Goal: Task Accomplishment & Management: Manage account settings

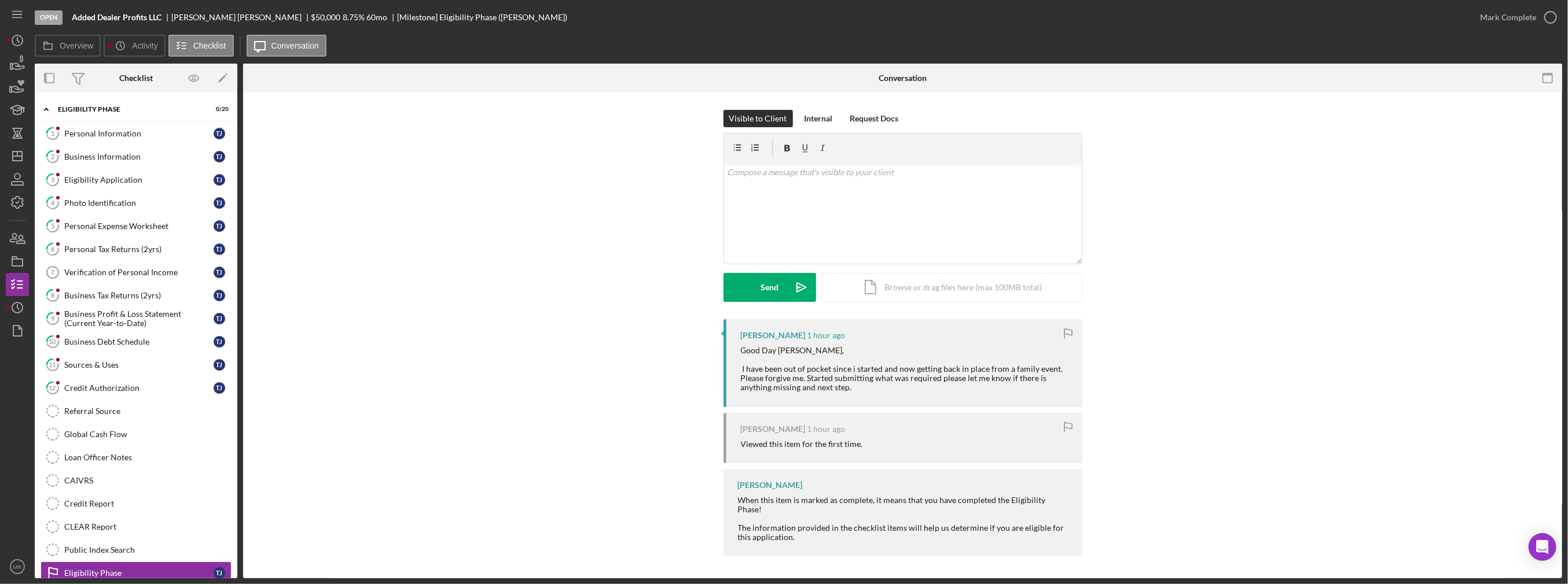
scroll to position [33, 0]
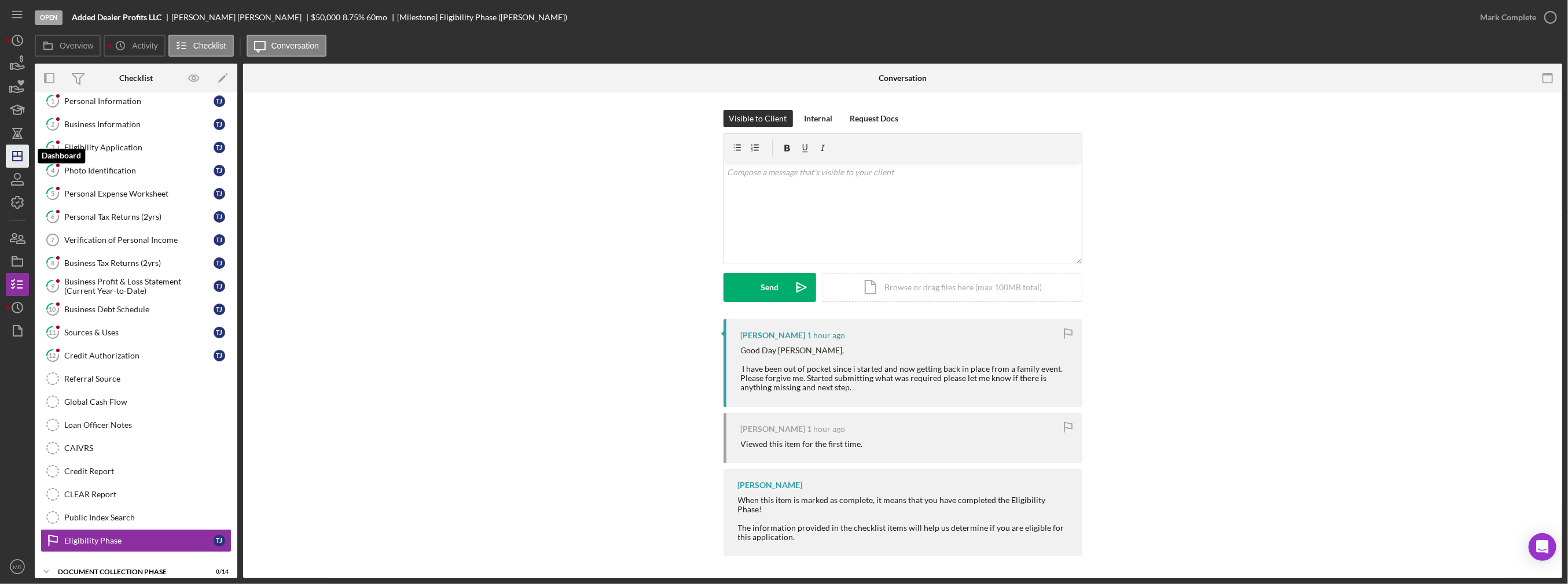
click at [10, 158] on icon "Icon/Dashboard" at bounding box center [17, 156] width 29 height 29
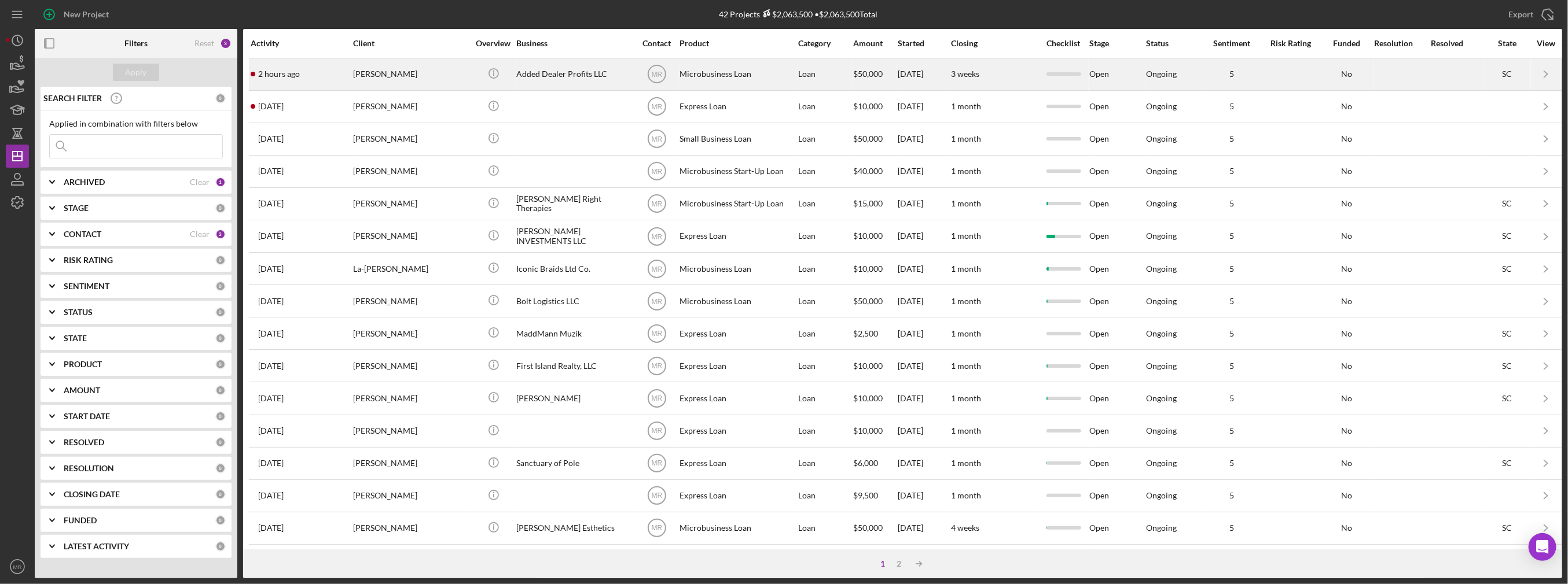
click at [316, 83] on div "2 hours ago [PERSON_NAME]" at bounding box center [301, 74] width 101 height 31
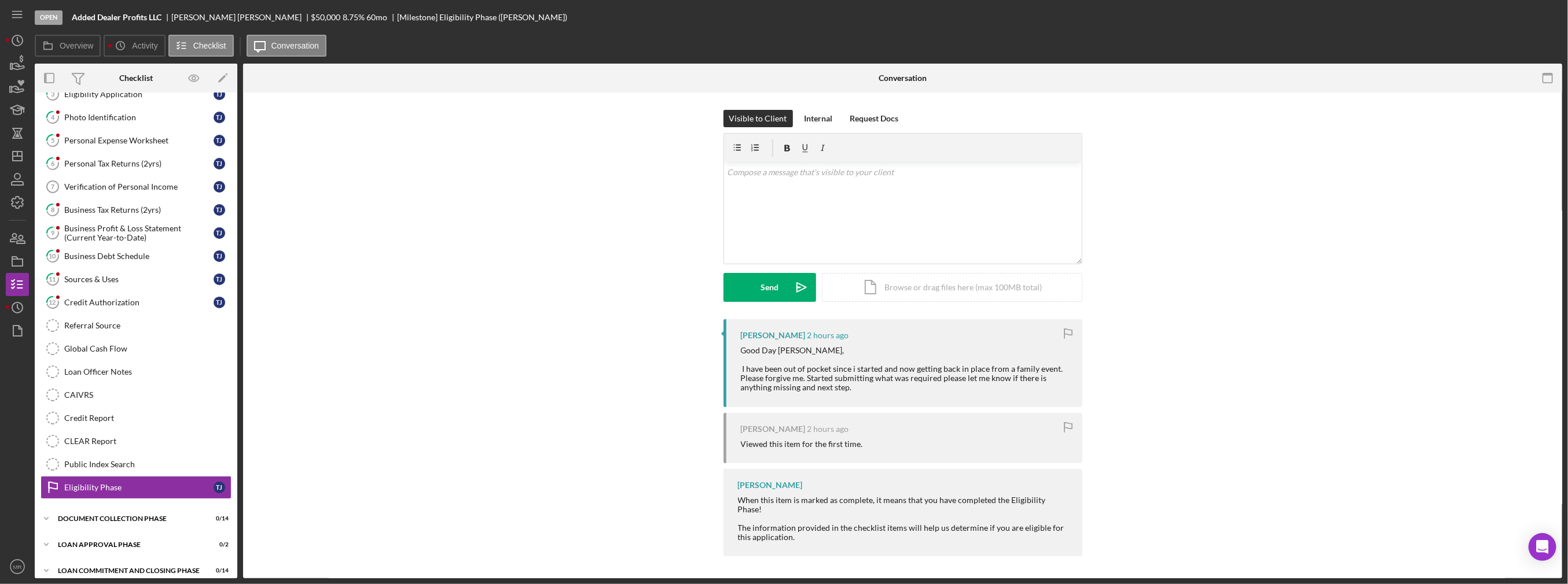
scroll to position [89, 0]
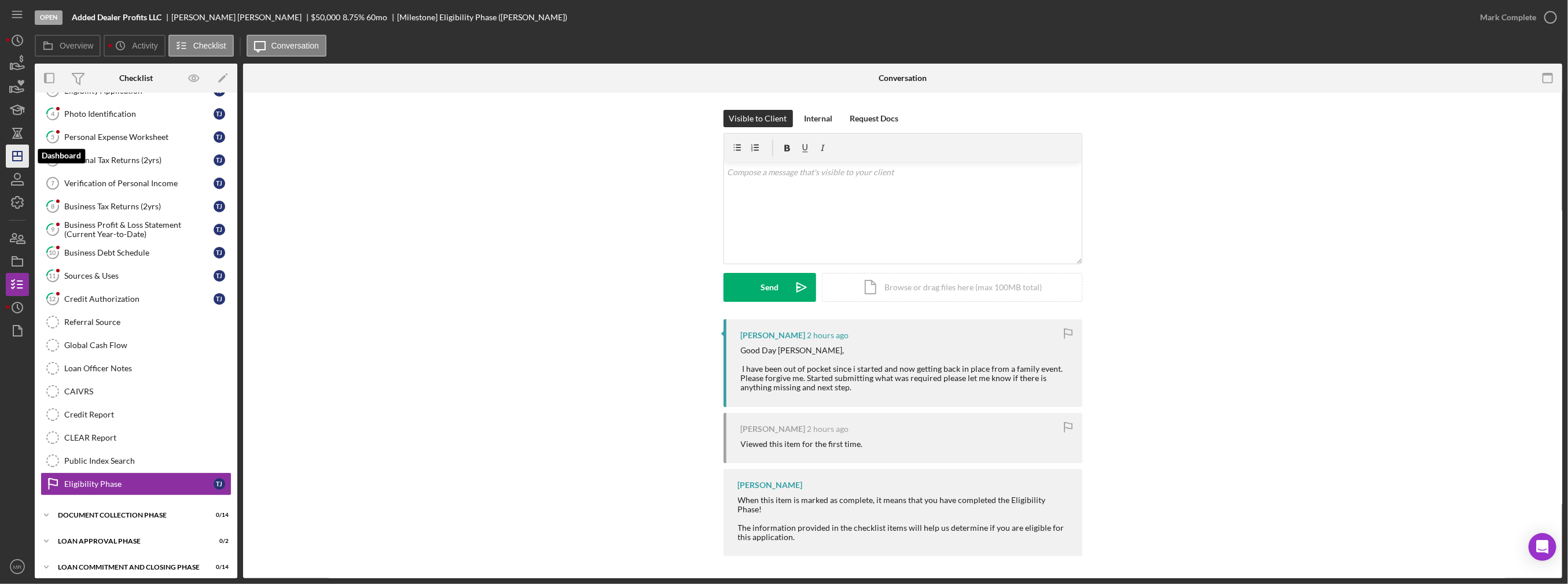
click at [23, 158] on icon "Icon/Dashboard" at bounding box center [17, 156] width 29 height 29
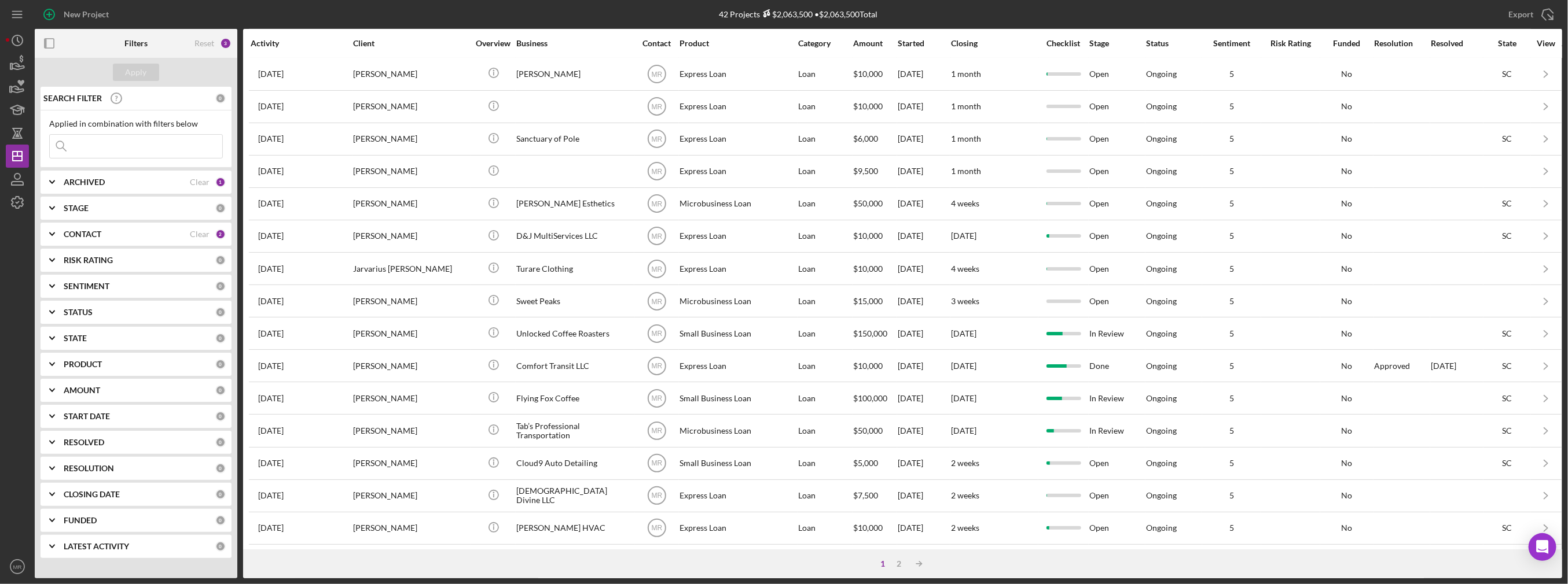
scroll to position [325, 0]
click at [896, 564] on div "2" at bounding box center [899, 564] width 16 height 9
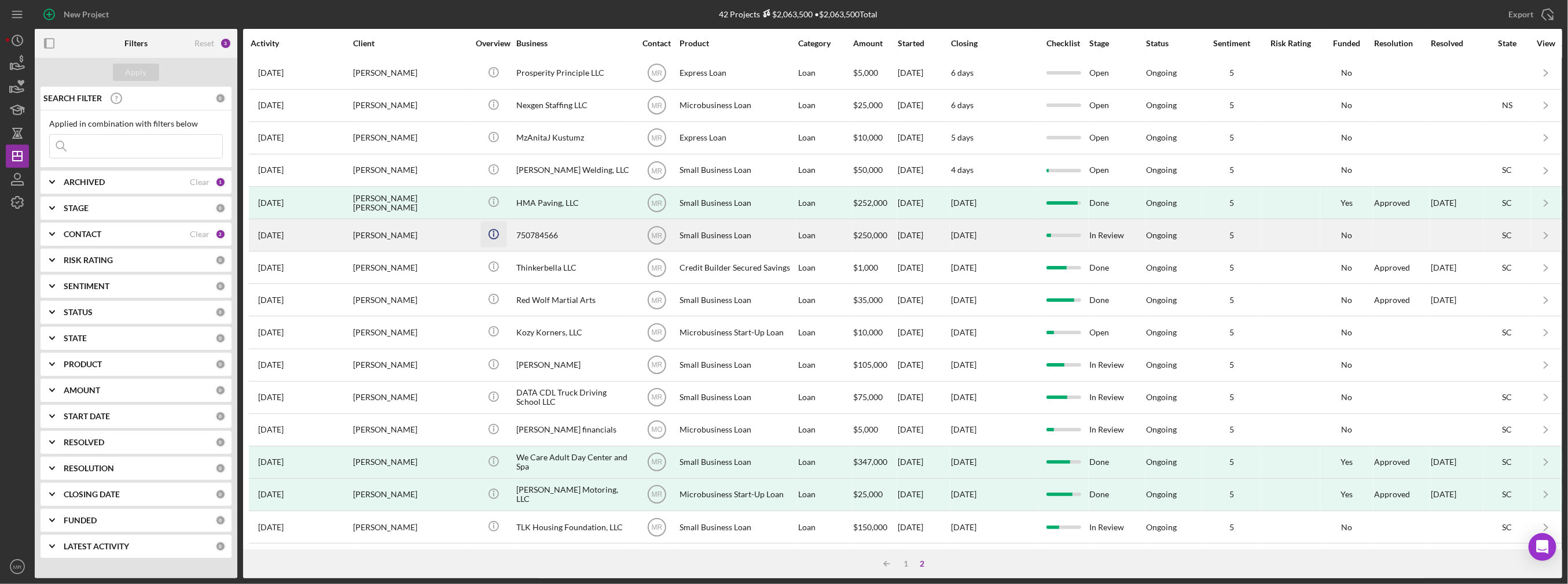
scroll to position [0, 0]
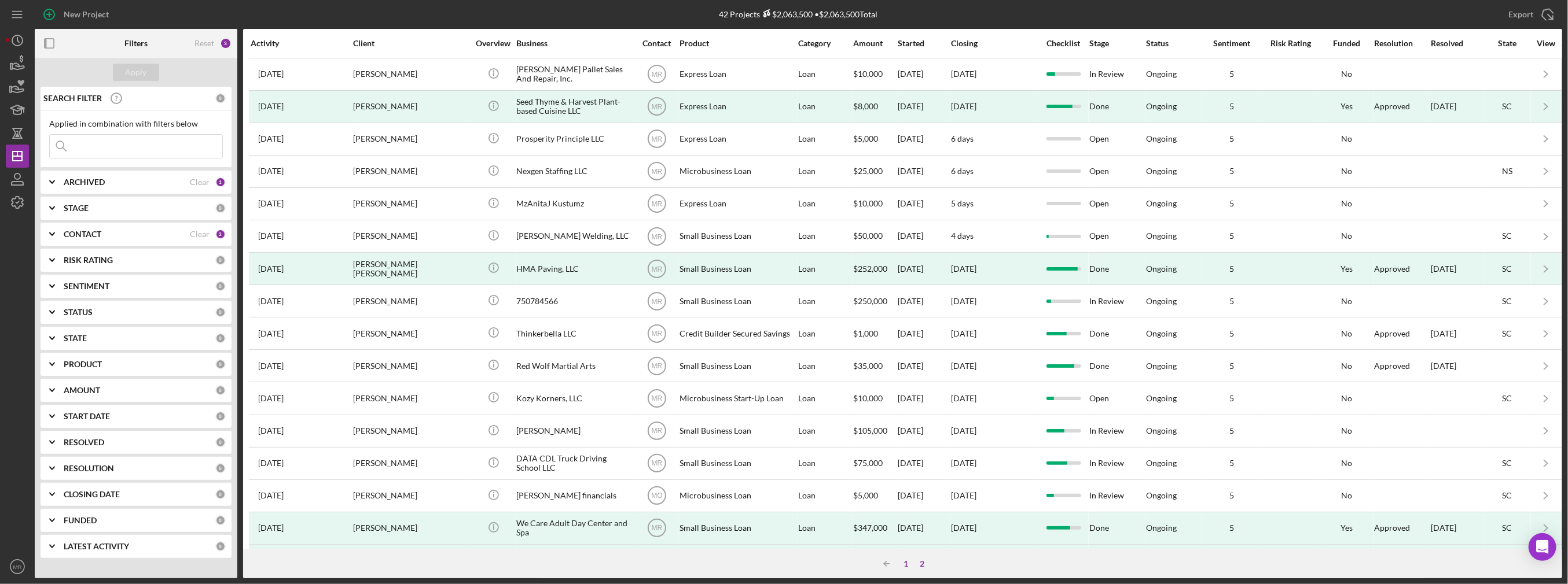
click at [903, 566] on div "1" at bounding box center [906, 564] width 16 height 9
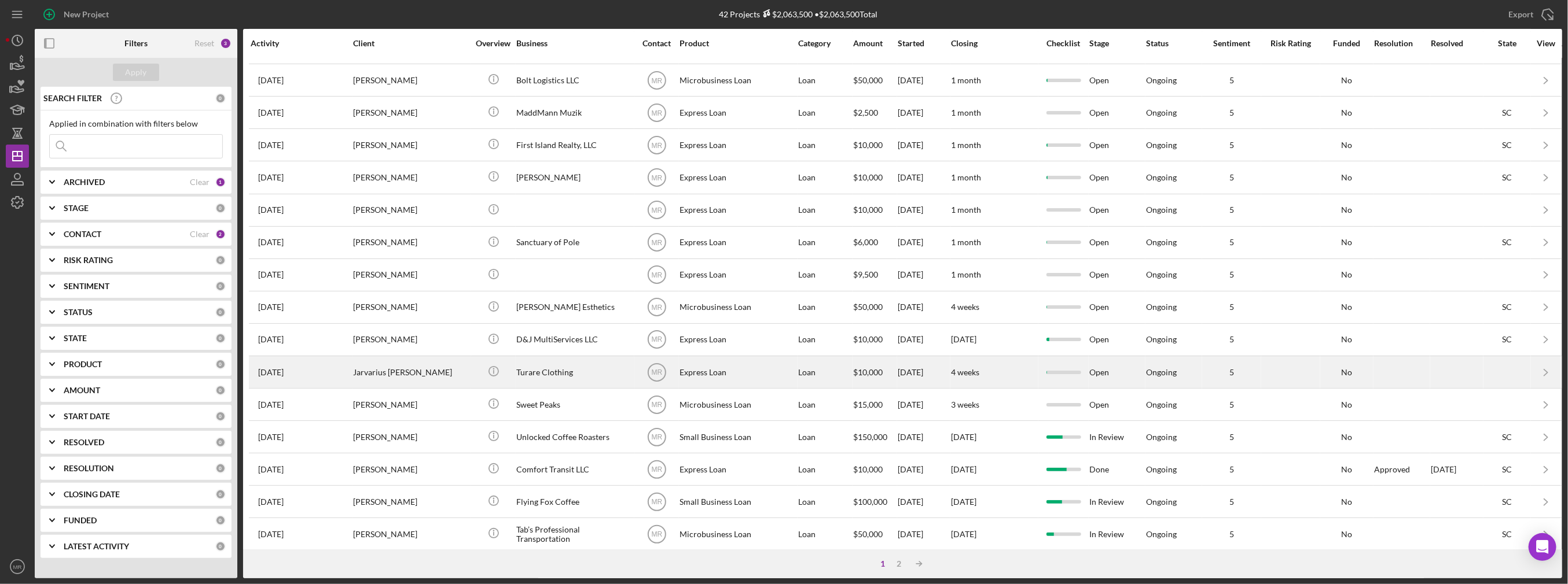
scroll to position [325, 0]
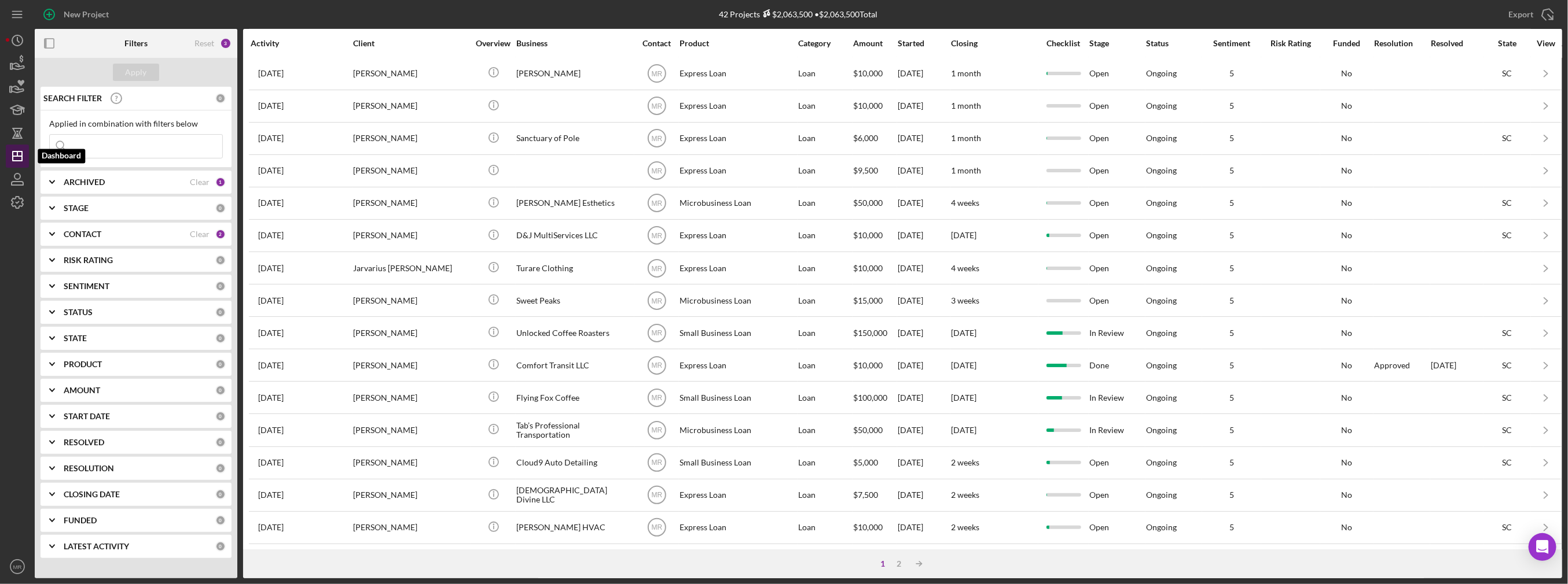
click at [22, 157] on polygon "button" at bounding box center [17, 156] width 9 height 9
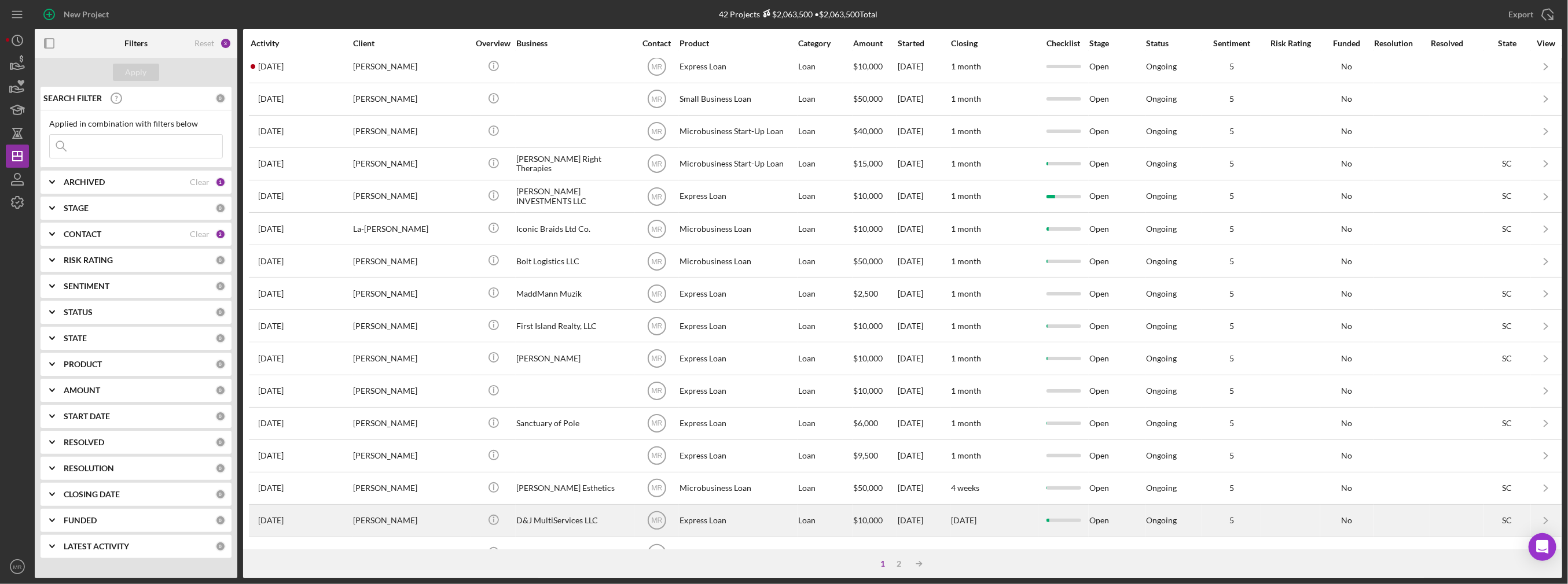
scroll to position [0, 0]
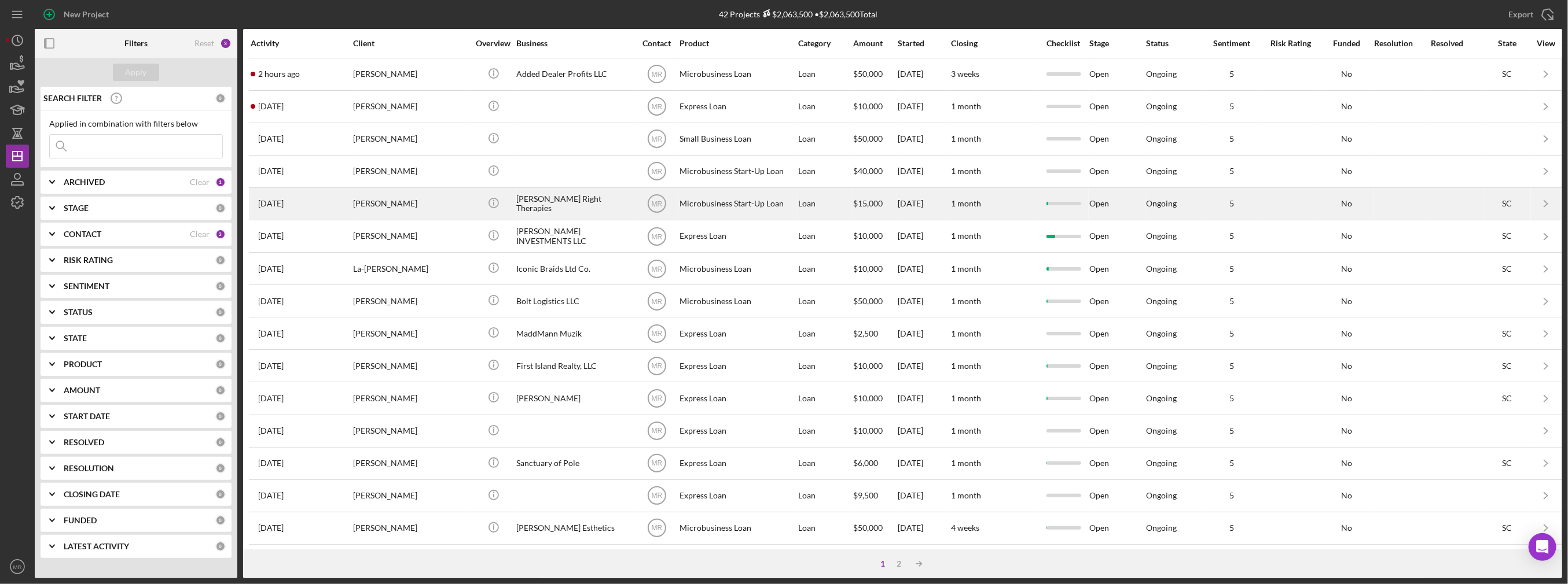
click at [450, 200] on div "[PERSON_NAME]" at bounding box center [411, 203] width 116 height 31
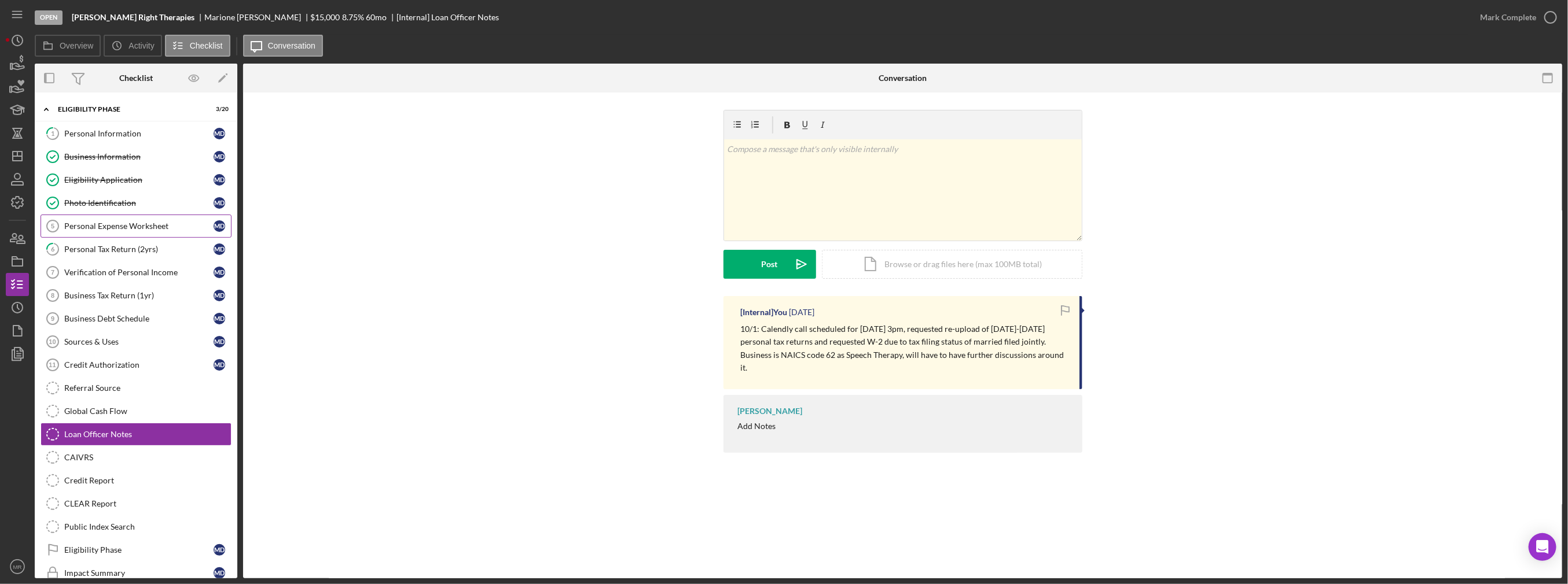
click at [104, 228] on div "Personal Expense Worksheet" at bounding box center [139, 226] width 149 height 9
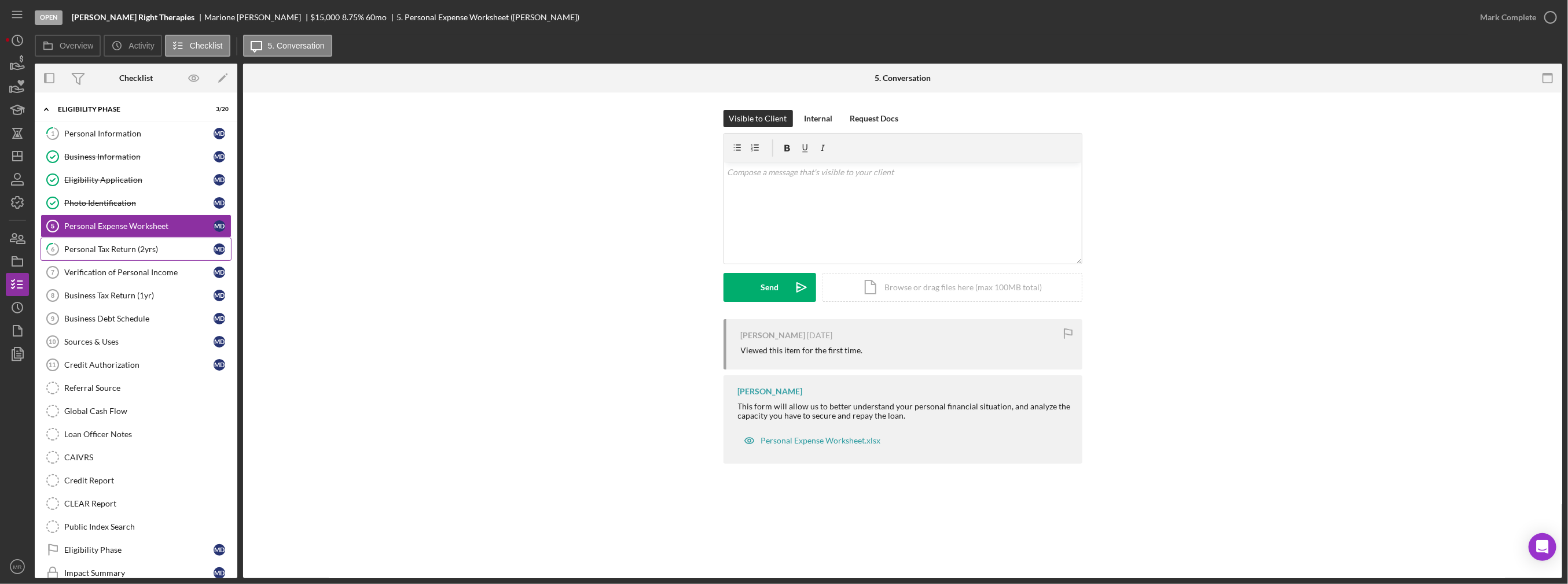
click at [107, 250] on div "Personal Tax Return (2yrs)" at bounding box center [139, 249] width 149 height 9
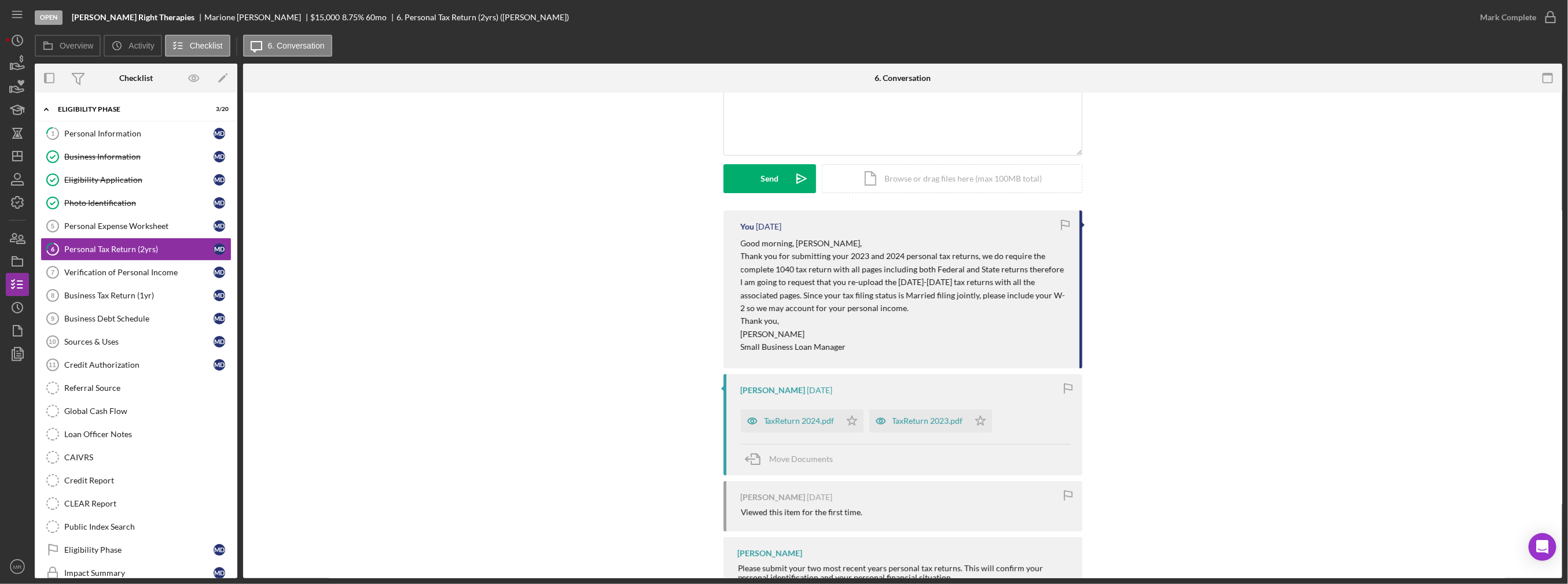
scroll to position [115, 0]
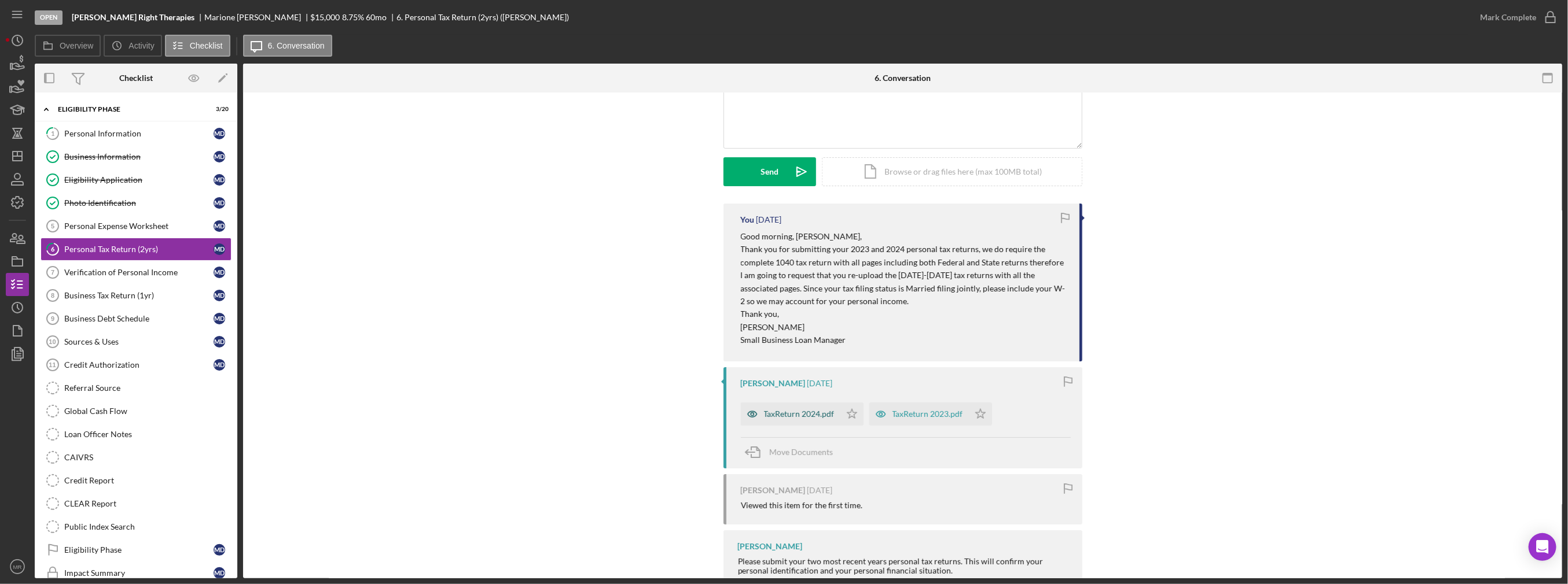
click at [804, 410] on div "TaxReturn 2024.pdf" at bounding box center [799, 414] width 70 height 9
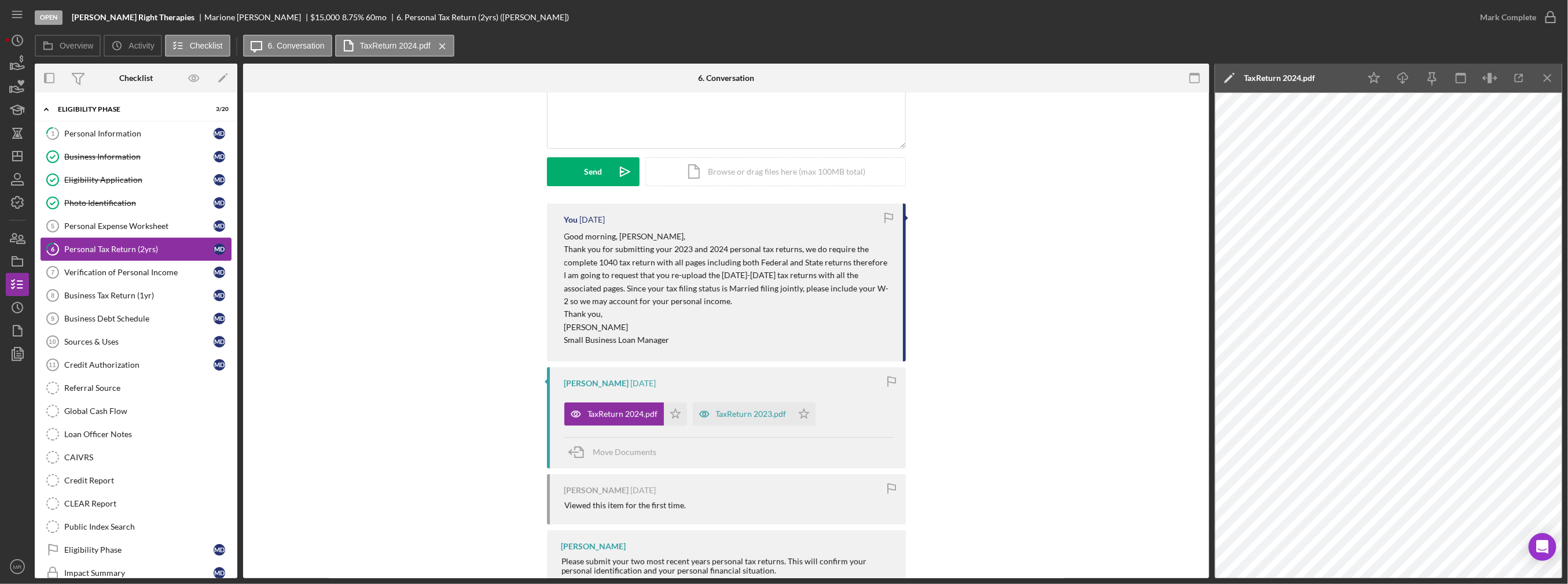
click at [172, 238] on link "6 Personal Tax Return (2yrs) M D" at bounding box center [136, 249] width 191 height 23
click at [169, 232] on link "Personal Expense Worksheet 5 Personal Expense Worksheet M D" at bounding box center [136, 227] width 191 height 23
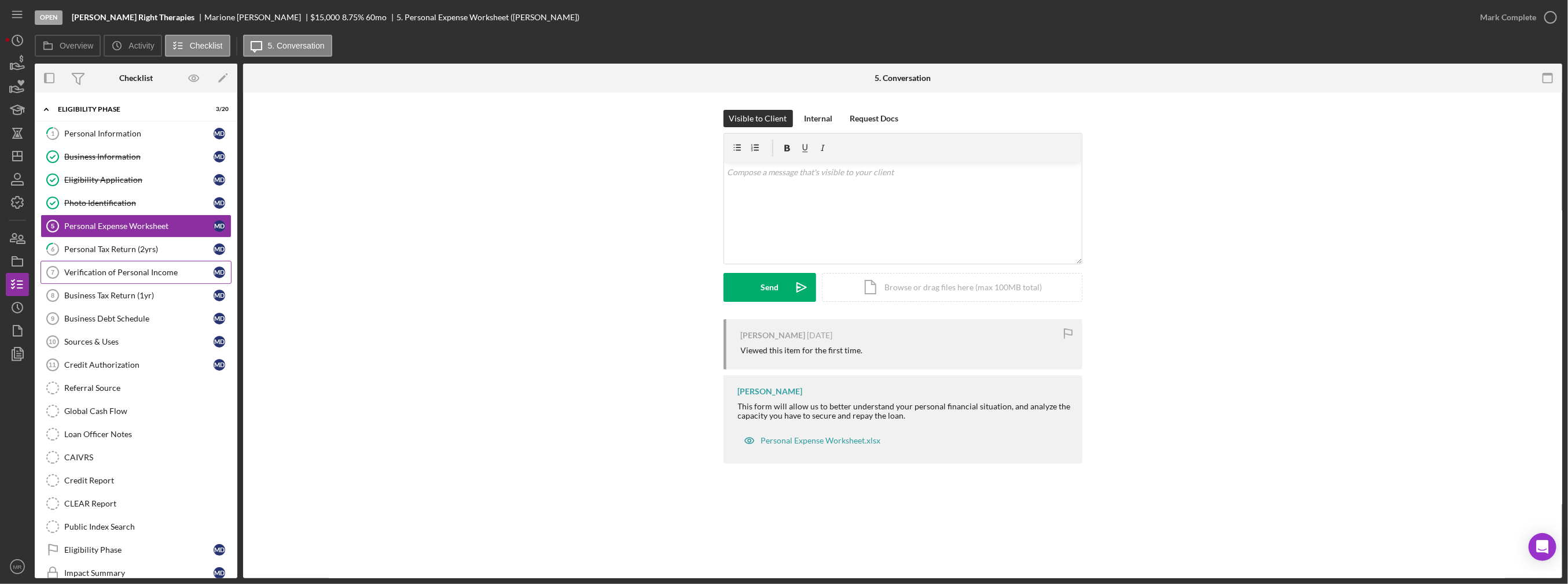
click at [136, 280] on link "Verification of Personal Income 7 Verification of Personal Income M D" at bounding box center [136, 273] width 191 height 23
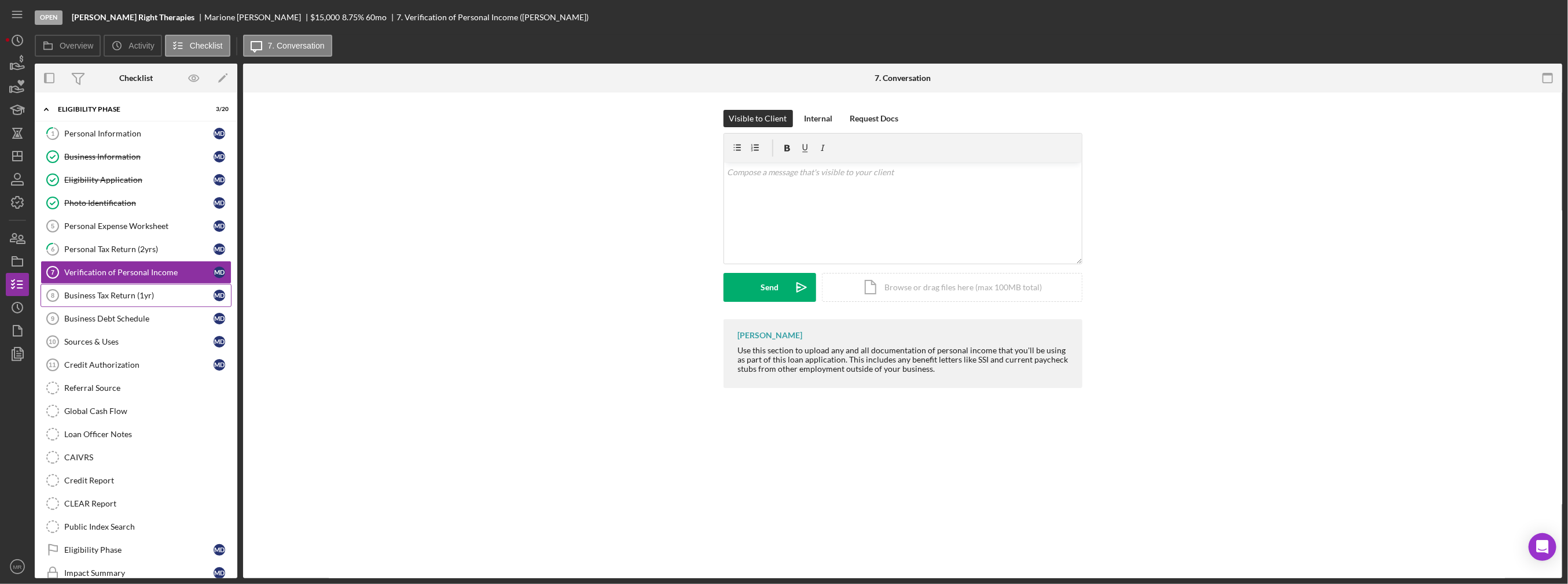
click at [135, 304] on link "Business Tax Return (1yr) 8 Business Tax Return (1yr) M D" at bounding box center [136, 296] width 191 height 23
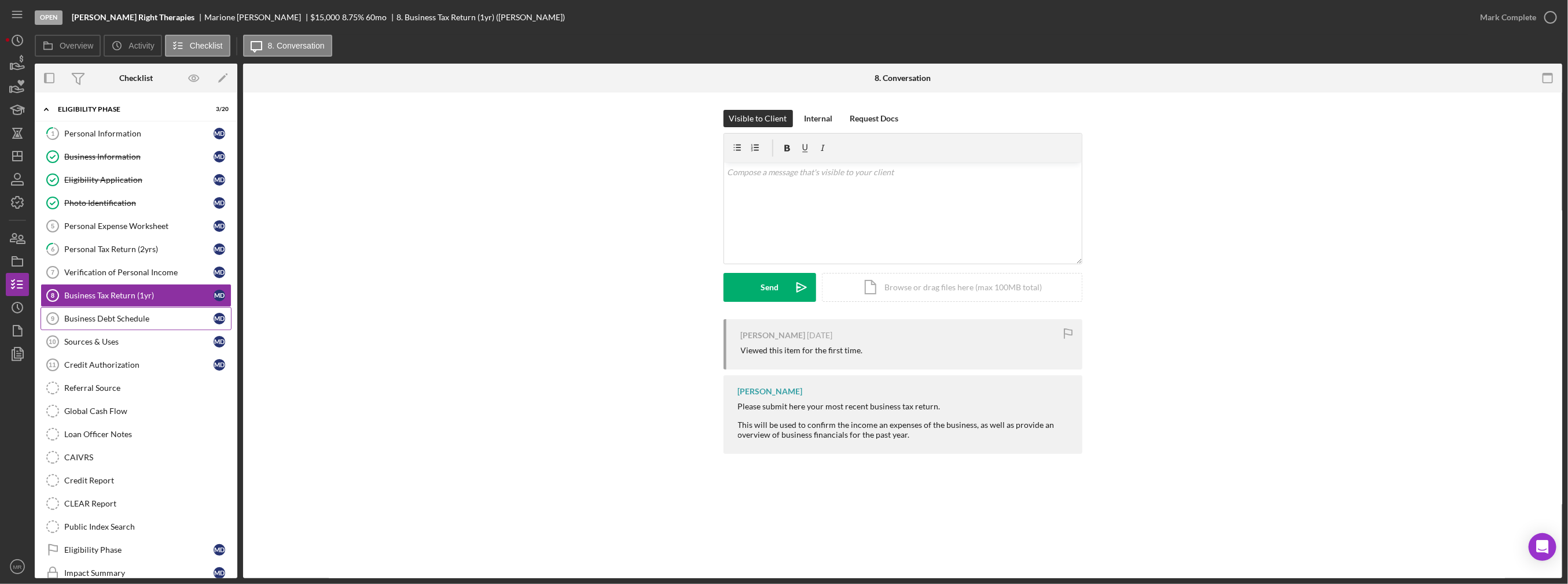
click at [140, 312] on link "Business Debt Schedule 9 Business Debt Schedule M D" at bounding box center [136, 319] width 191 height 23
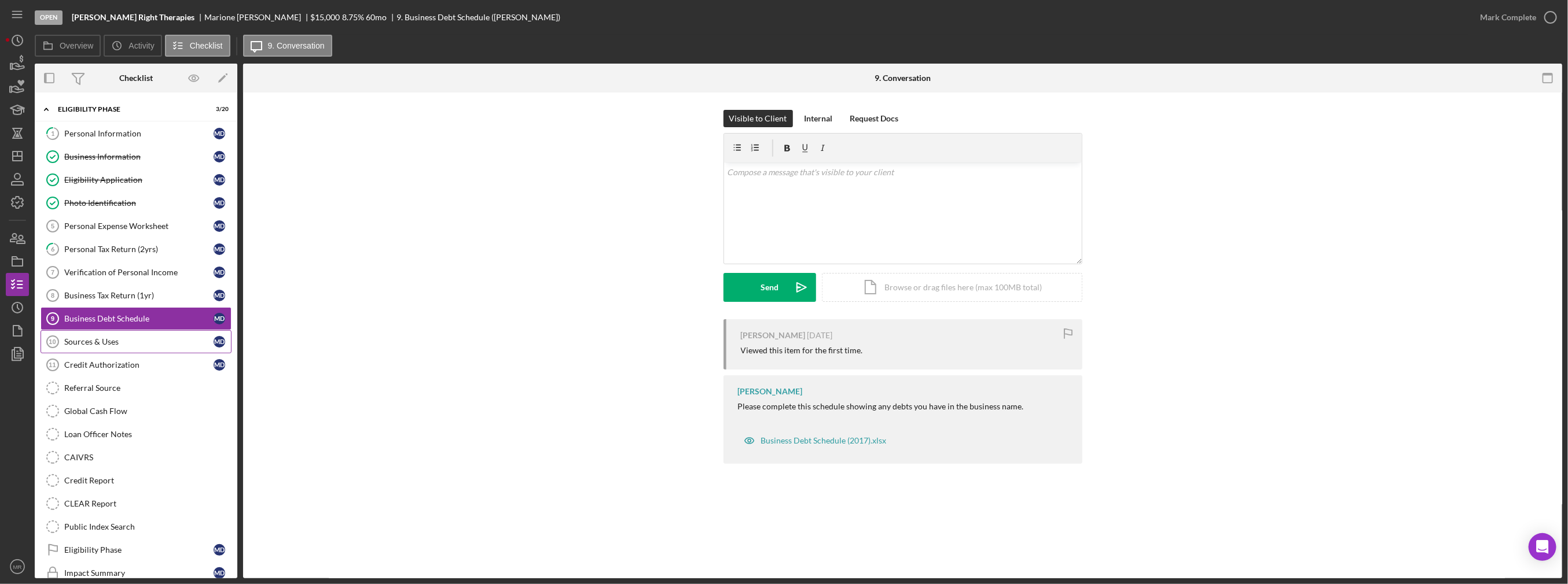
click at [139, 338] on div "Sources & Uses" at bounding box center [139, 341] width 149 height 9
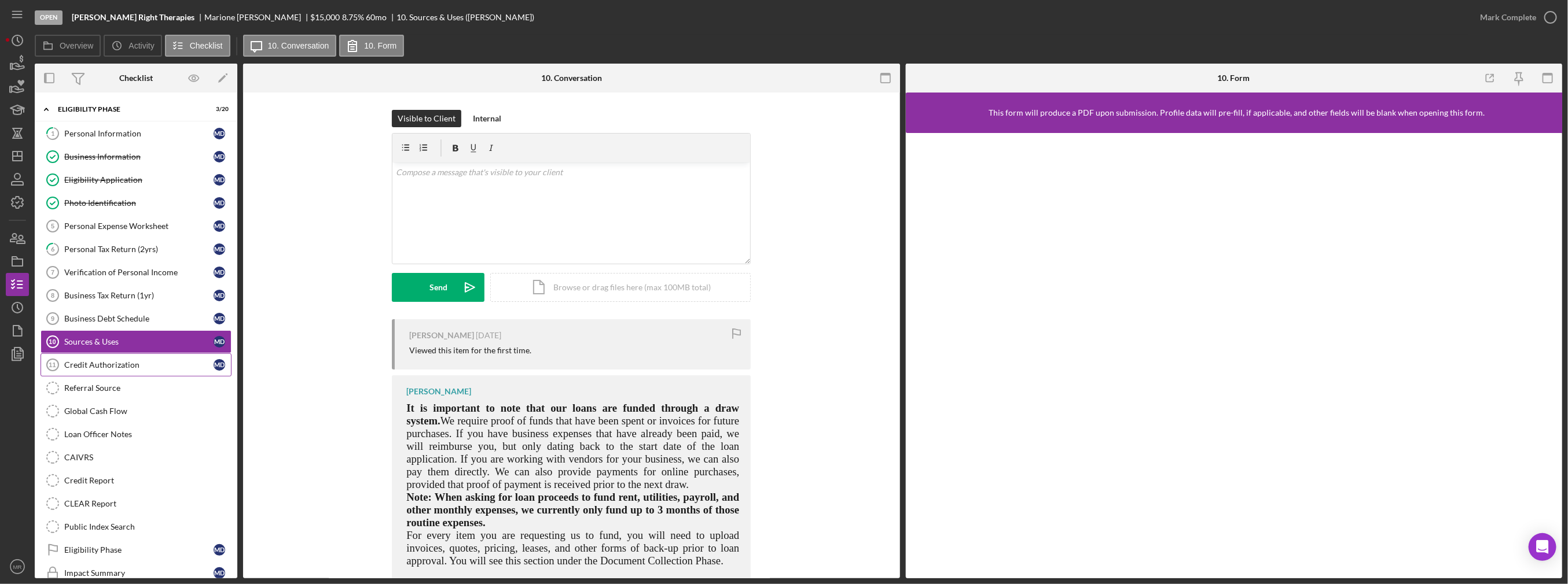
click at [139, 354] on link "Credit Authorization 11 Credit Authorization M D" at bounding box center [136, 366] width 191 height 23
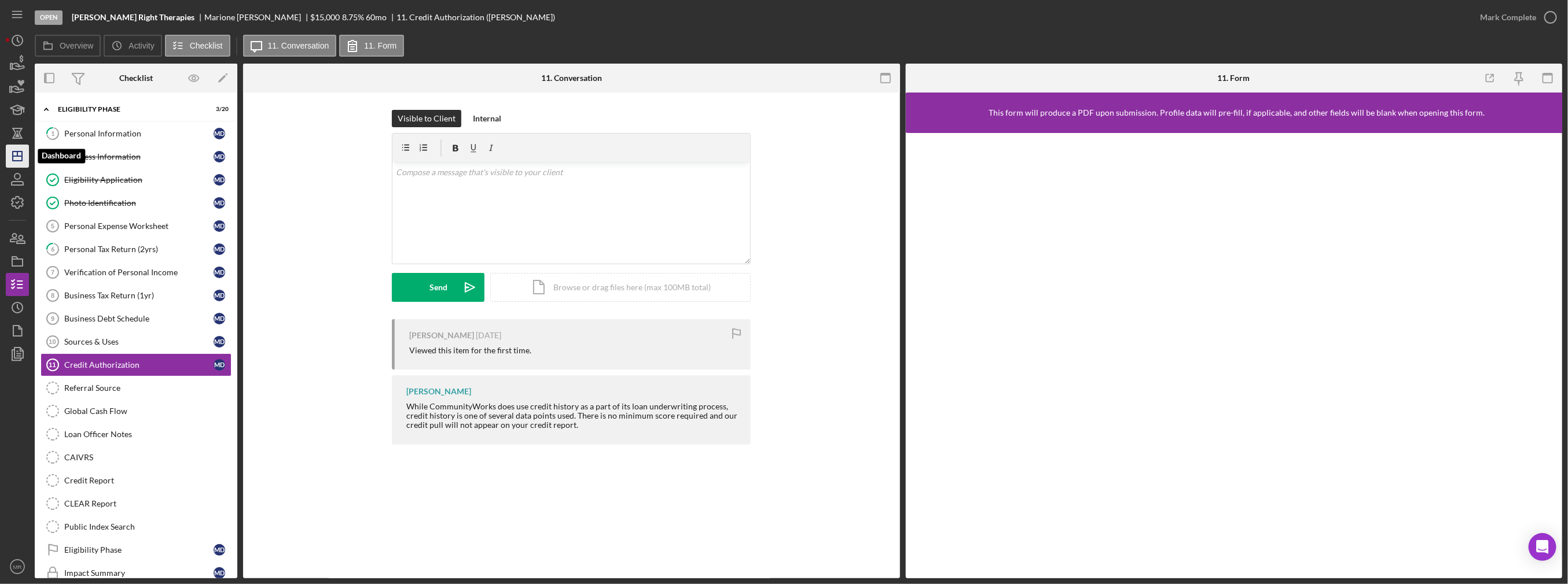
click at [18, 153] on icon "Icon/Dashboard" at bounding box center [17, 156] width 29 height 29
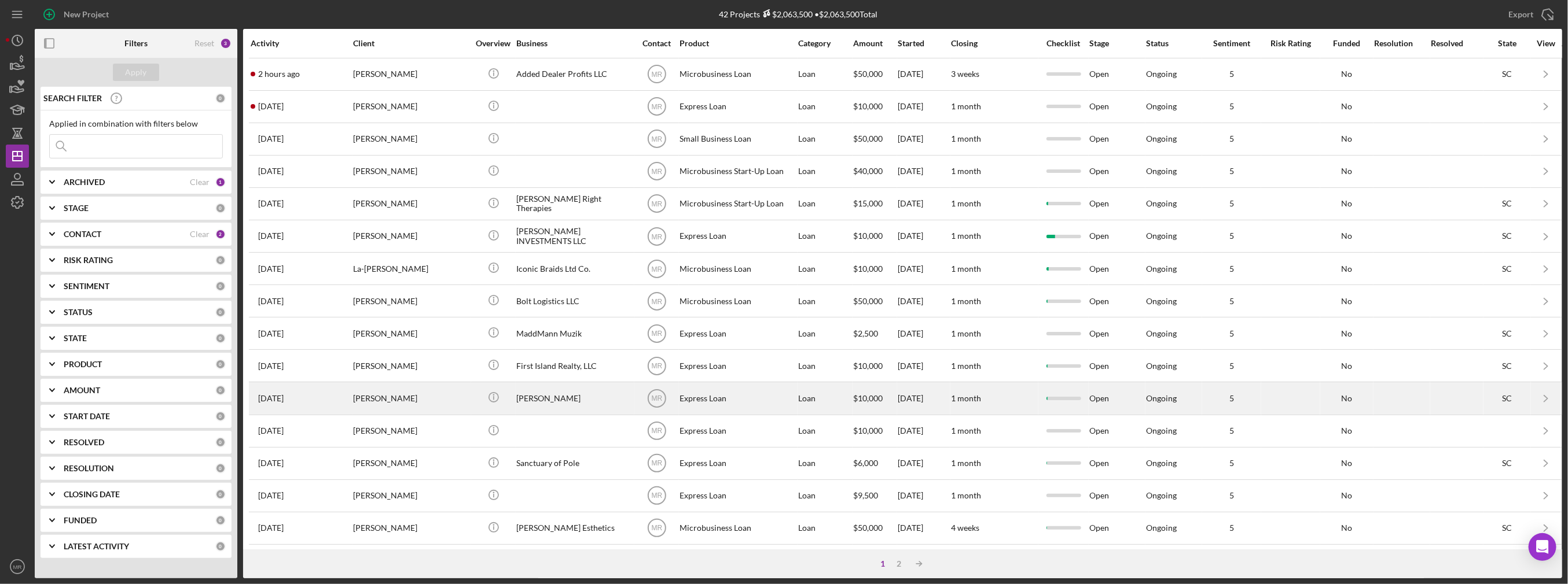
click at [445, 383] on div "[PERSON_NAME]" at bounding box center [411, 398] width 116 height 31
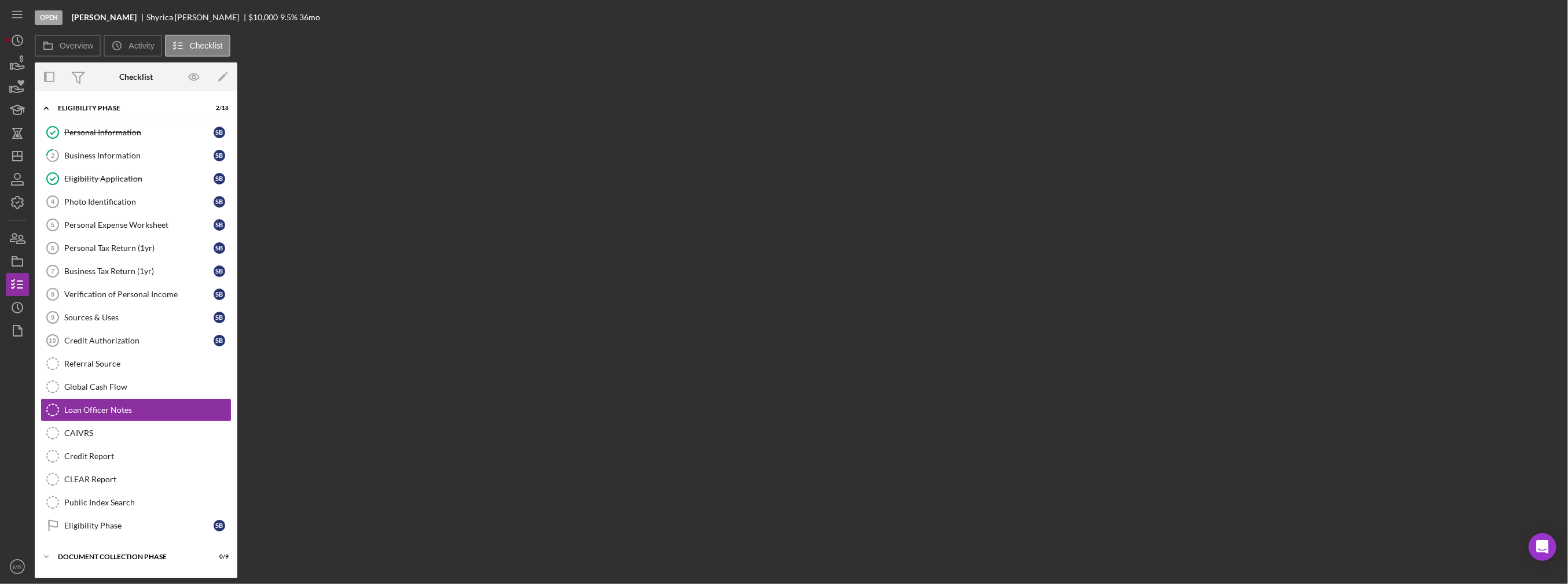
scroll to position [44, 0]
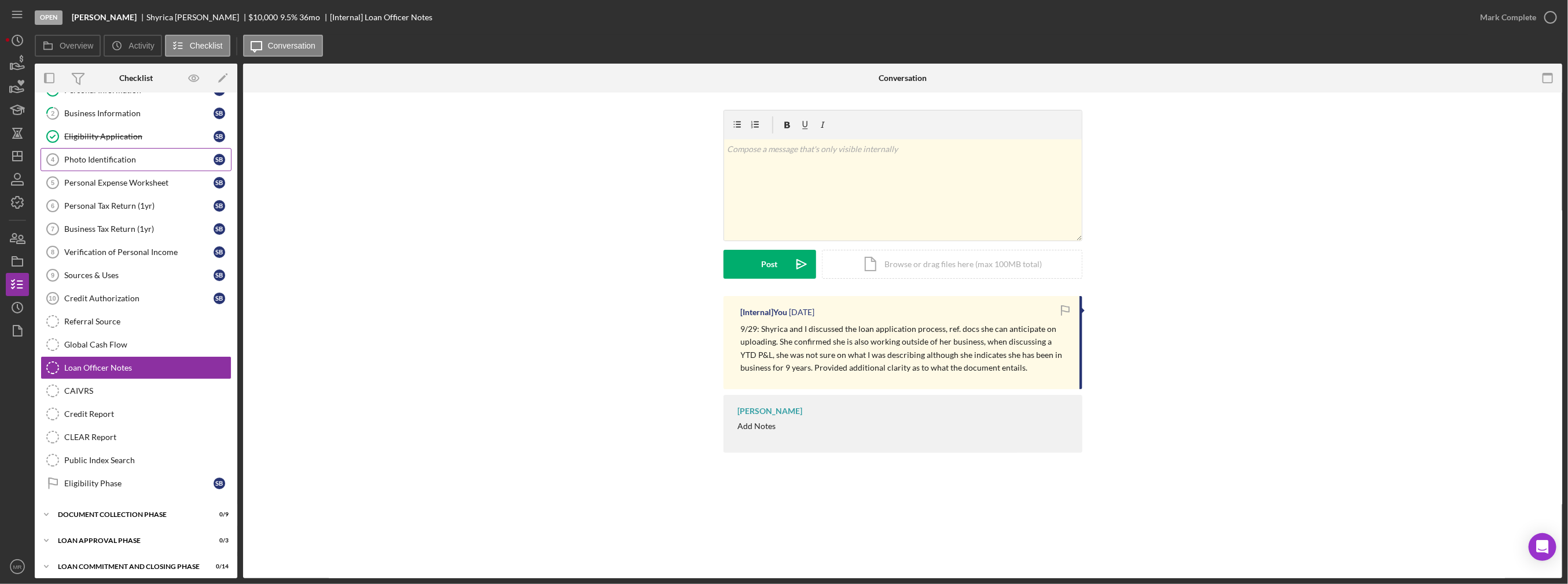
click at [111, 157] on div "Photo Identification" at bounding box center [139, 159] width 149 height 9
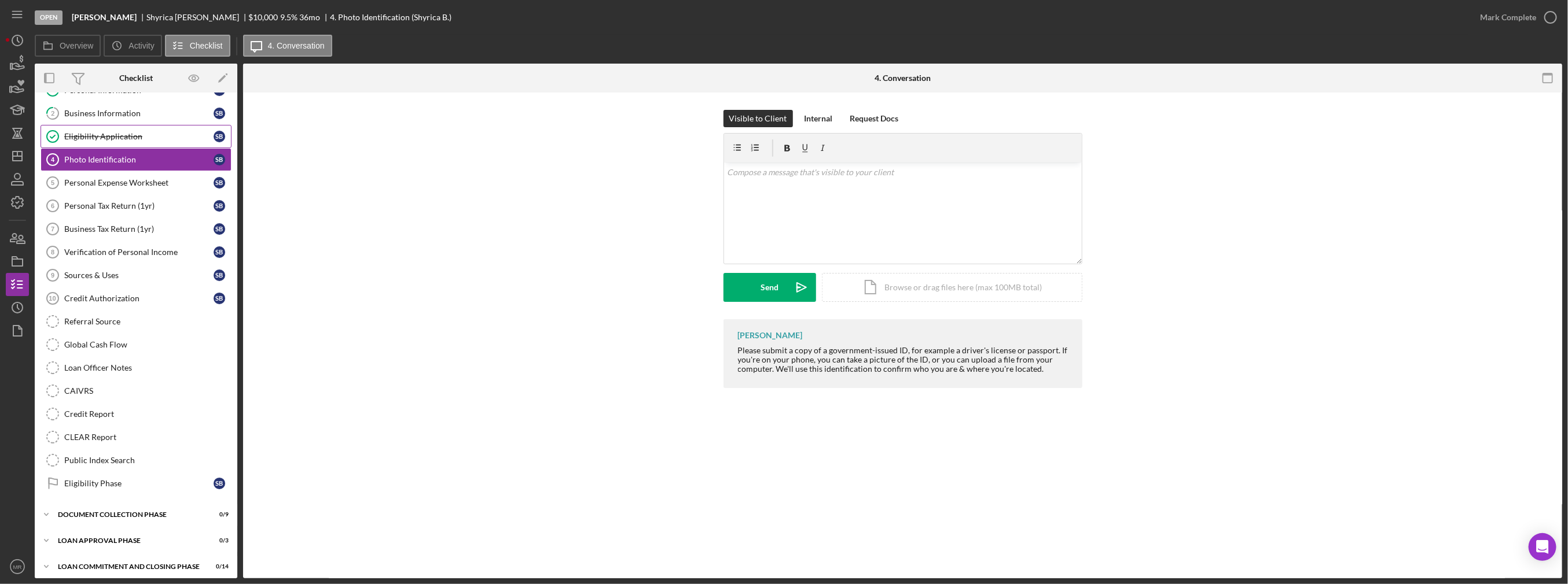
click at [111, 142] on link "Eligibility Application Eligibility Application S B" at bounding box center [136, 136] width 191 height 23
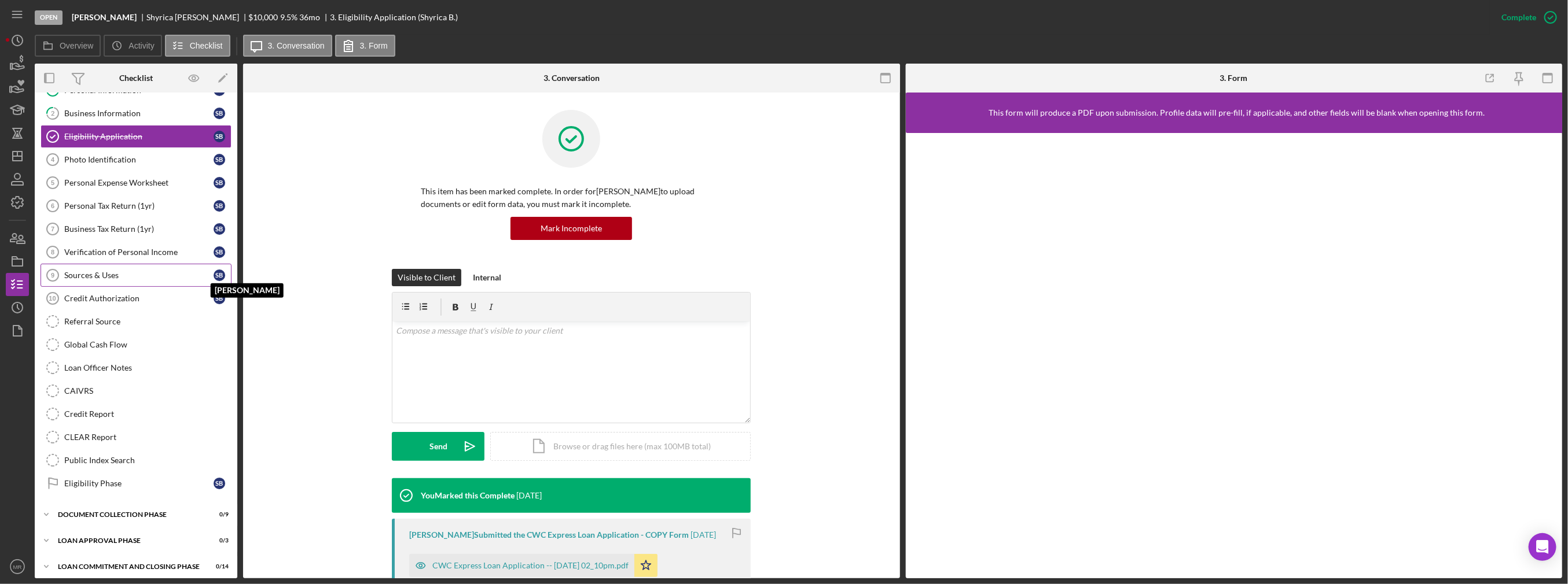
scroll to position [44, 0]
click at [13, 305] on circle "button" at bounding box center [18, 308] width 10 height 10
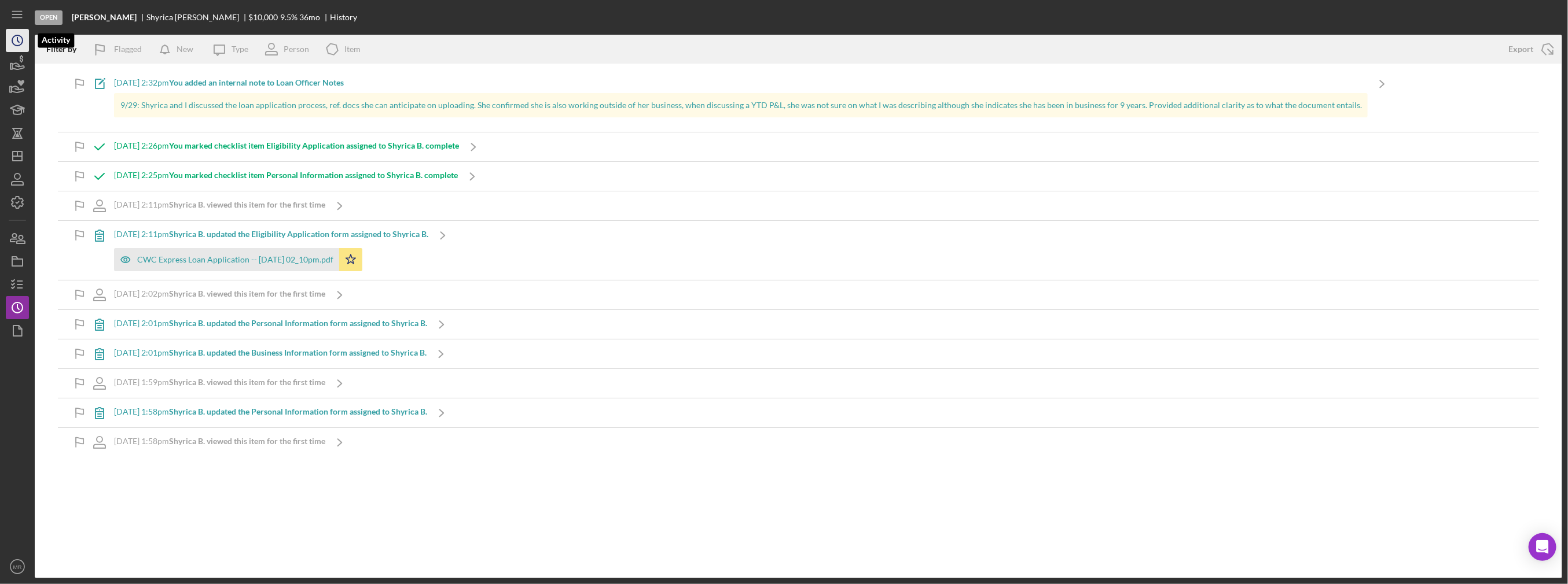
click at [25, 42] on icon "Icon/History" at bounding box center [17, 40] width 29 height 29
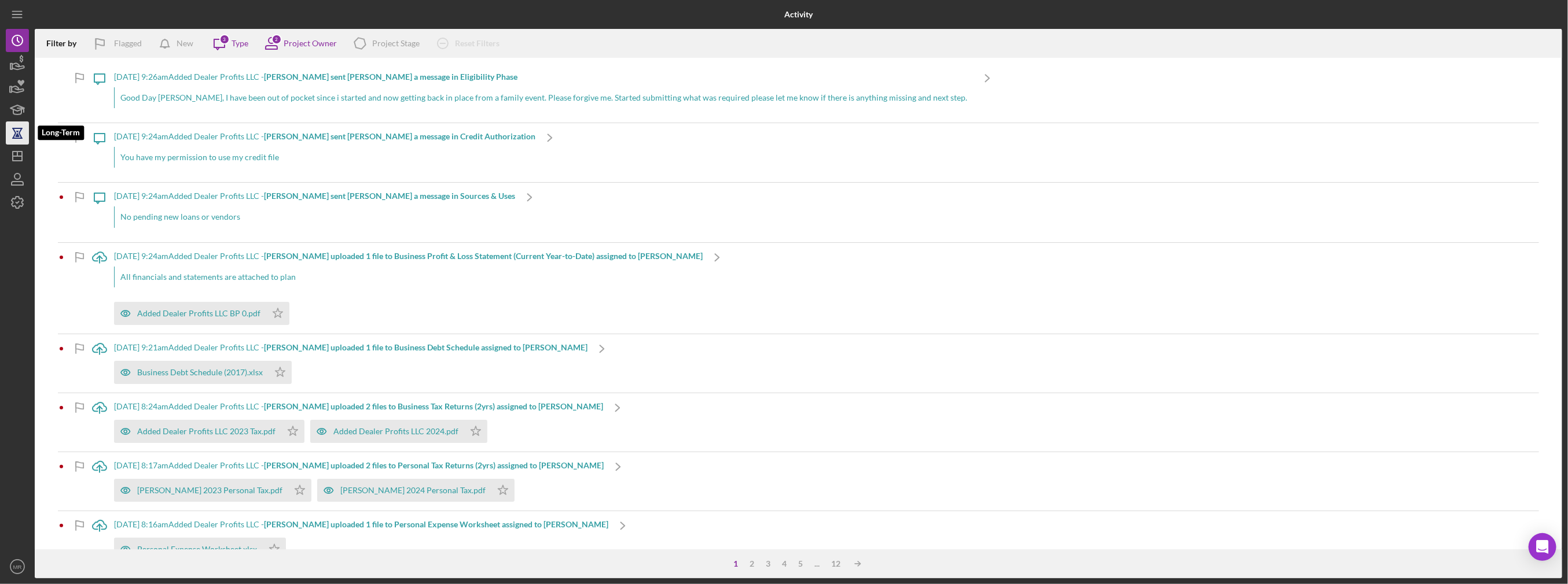
click at [21, 136] on icon "button" at bounding box center [18, 133] width 8 height 8
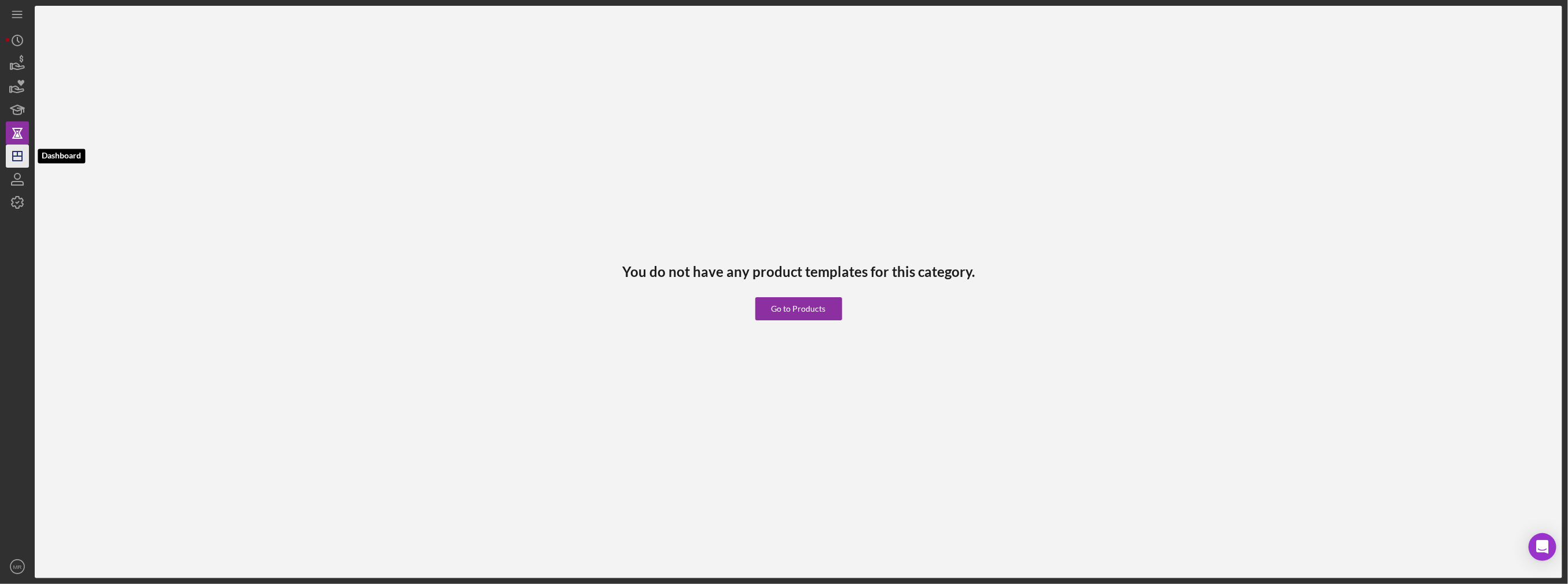
click at [19, 156] on line "button" at bounding box center [17, 156] width 9 height 0
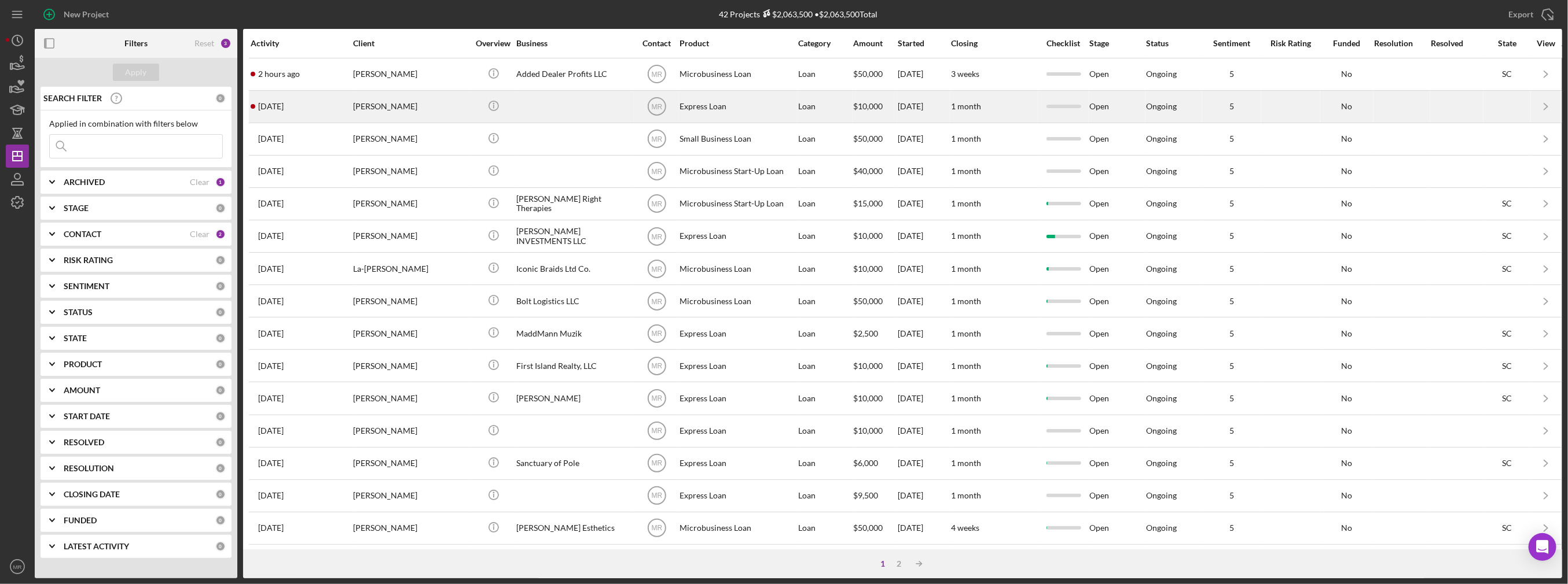
click at [311, 105] on div "[DATE] [PERSON_NAME]" at bounding box center [301, 106] width 101 height 31
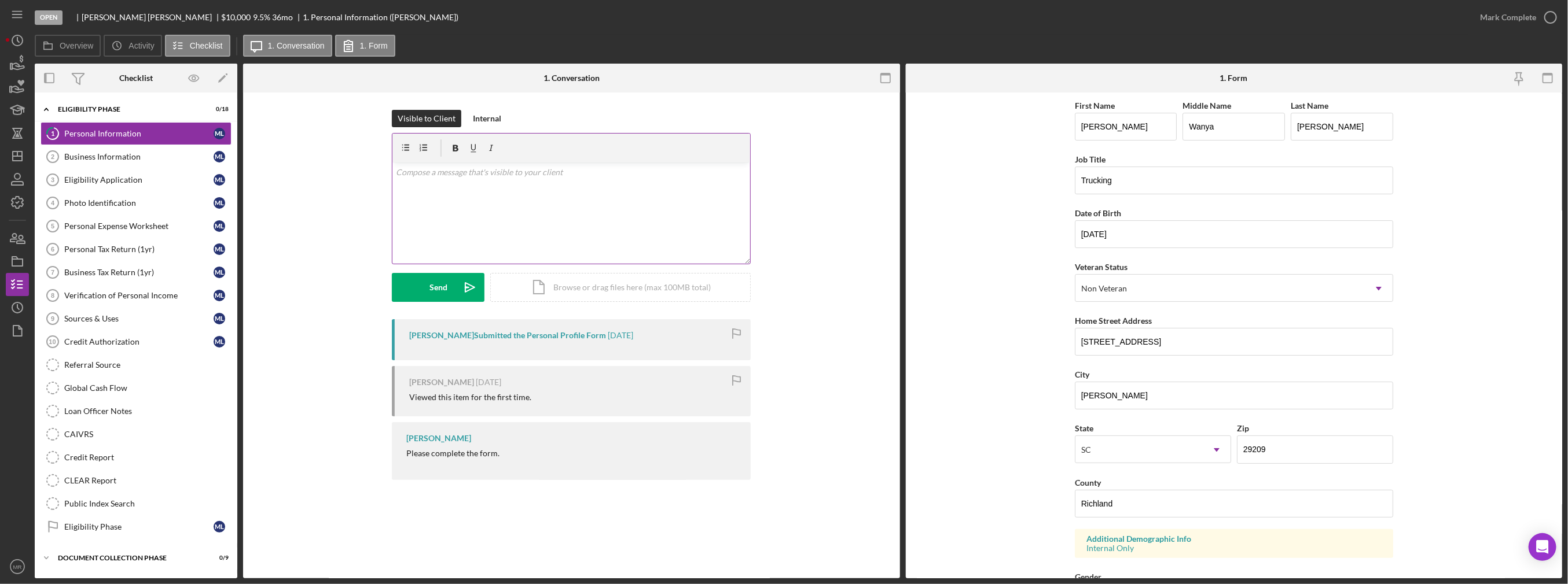
click at [532, 213] on div "v Color teal Color pink Remove color Add row above Add row below Add column bef…" at bounding box center [571, 213] width 357 height 101
click at [512, 187] on div "v Color teal Color pink Remove color Add row above Add row below Add column bef…" at bounding box center [571, 213] width 357 height 101
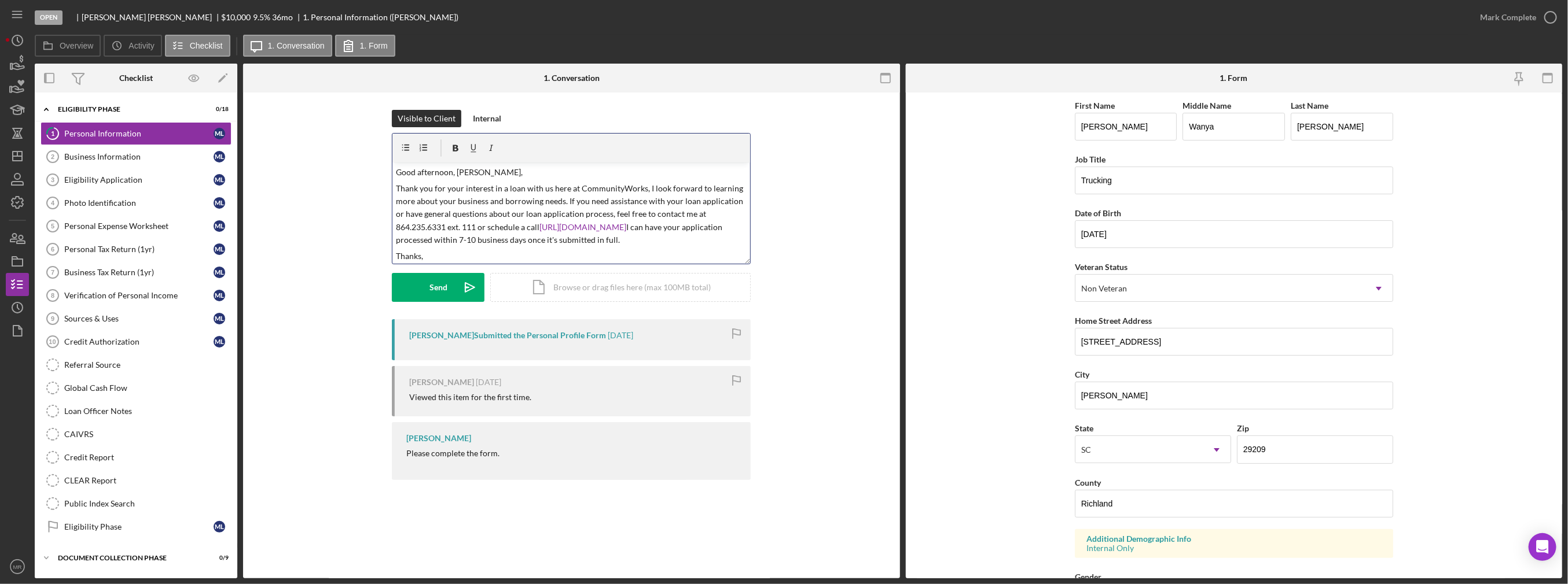
drag, startPoint x: 507, startPoint y: 258, endPoint x: 383, endPoint y: 182, distance: 145.4
click at [383, 182] on div "Visible to Client Internal v Color teal Color pink Remove color Add row above A…" at bounding box center [571, 214] width 622 height 209
copy div "Thank you for your interest in a loan with us here at CommunityWorks, I look fo…"
click at [568, 238] on p "Thank you for your interest in a loan with us here at CommunityWorks, I look fo…" at bounding box center [572, 214] width 352 height 64
click at [429, 279] on button "Send Icon/icon-invite-send" at bounding box center [438, 287] width 93 height 29
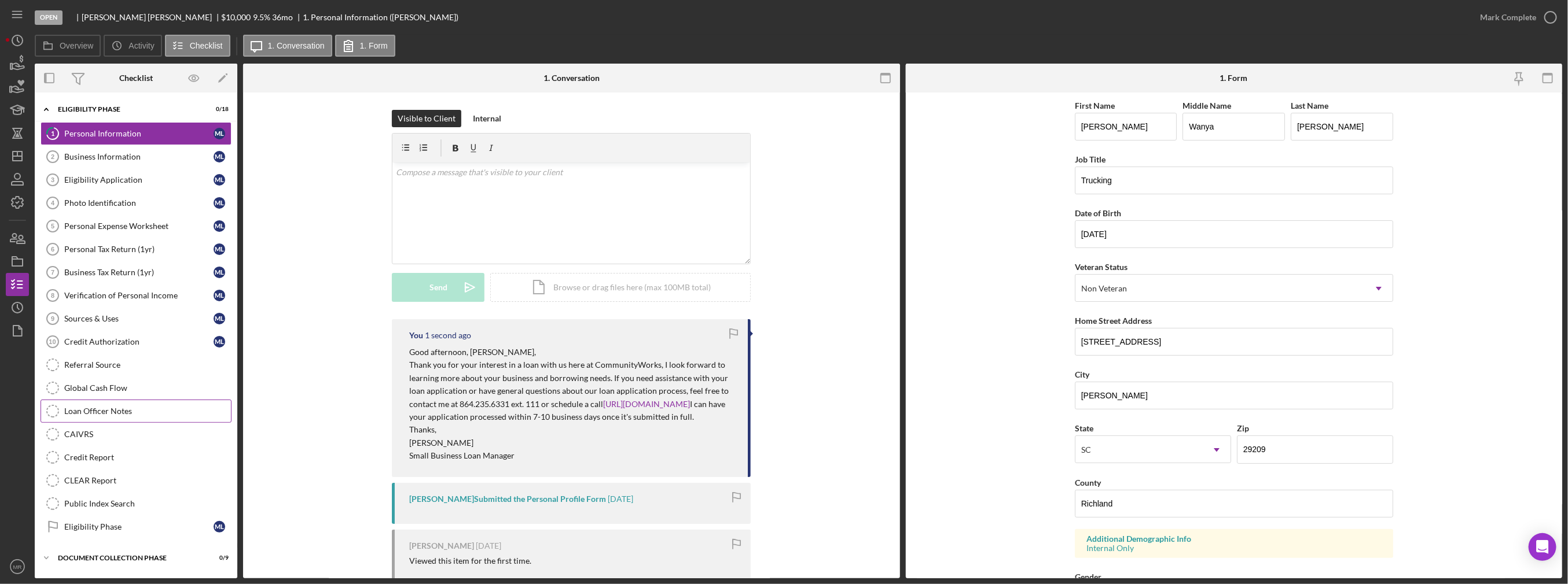
click at [139, 407] on div "Loan Officer Notes" at bounding box center [147, 411] width 167 height 9
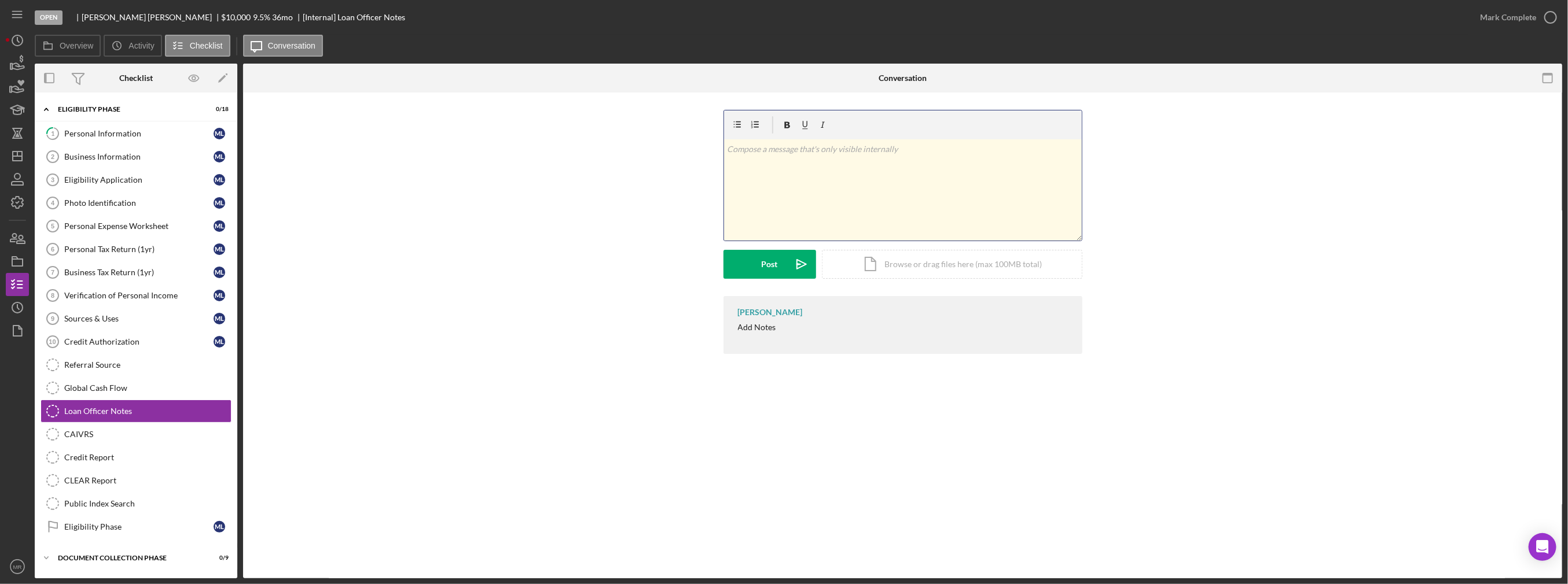
click at [802, 166] on div "v Color teal Color pink Remove color Add row above Add row below Add column bef…" at bounding box center [902, 190] width 357 height 101
click at [765, 267] on div "Post" at bounding box center [769, 264] width 16 height 29
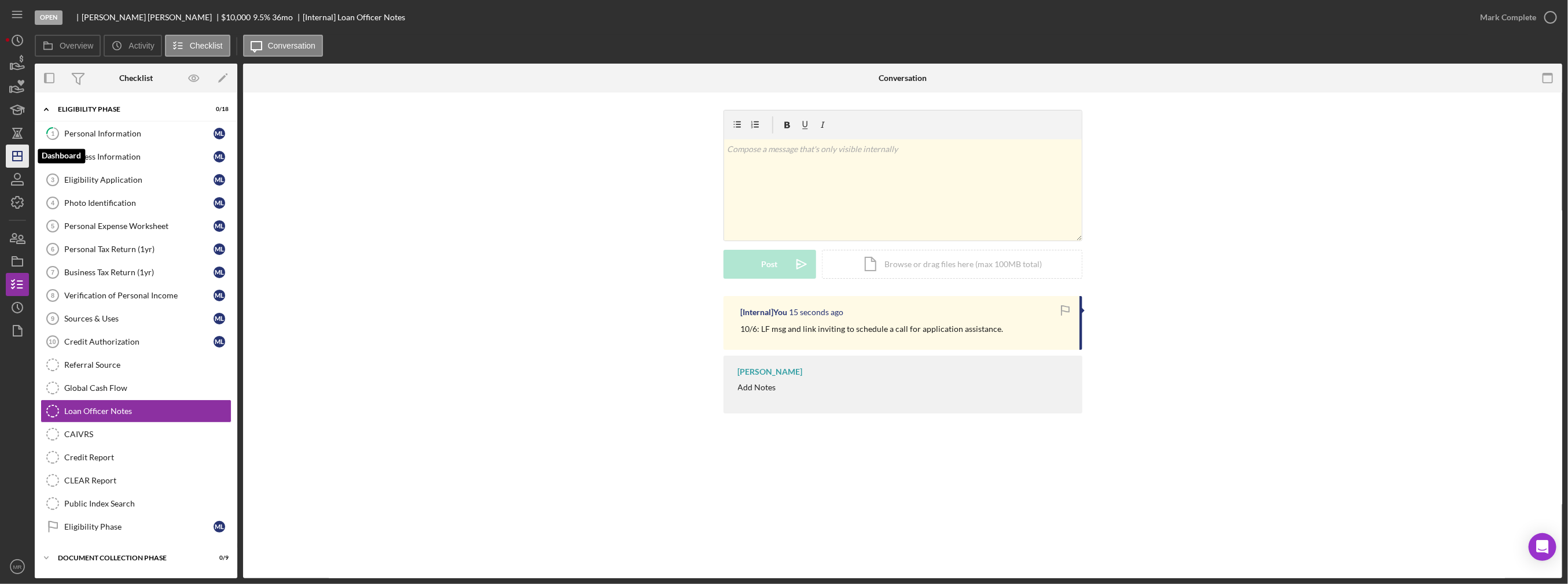
click at [25, 153] on icon "Icon/Dashboard" at bounding box center [17, 156] width 29 height 29
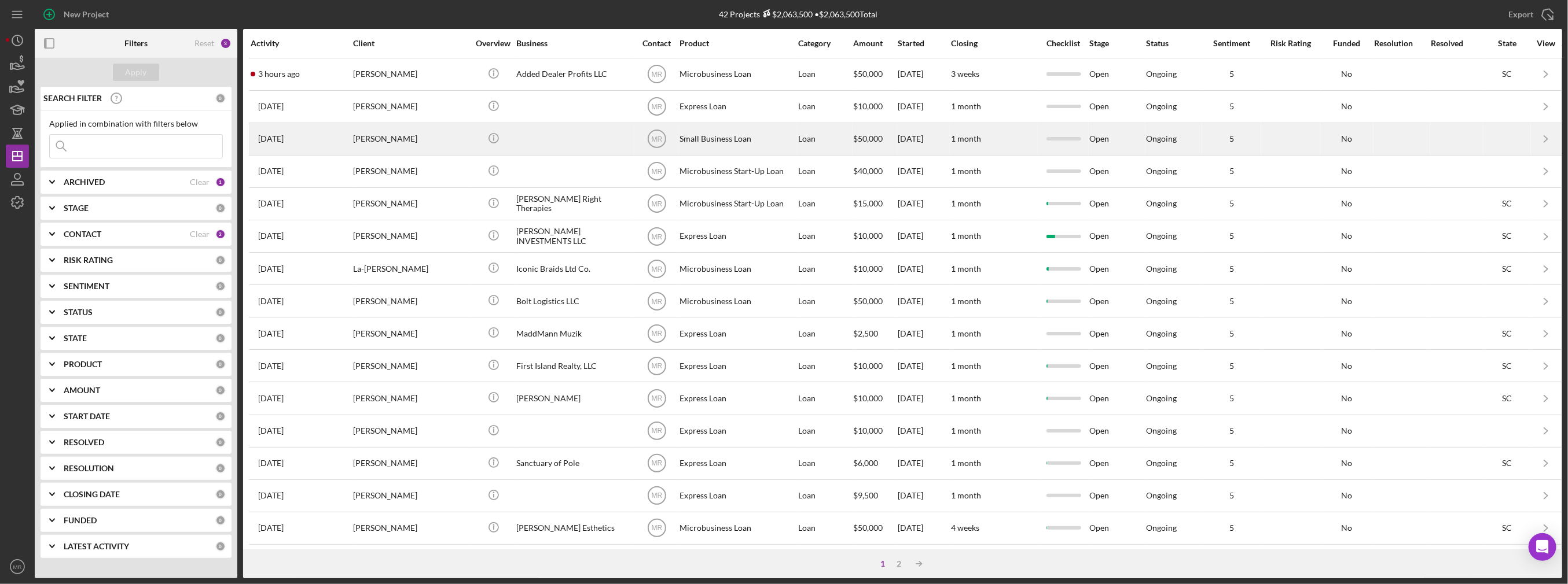
click at [390, 131] on div "[PERSON_NAME]" at bounding box center [411, 139] width 116 height 31
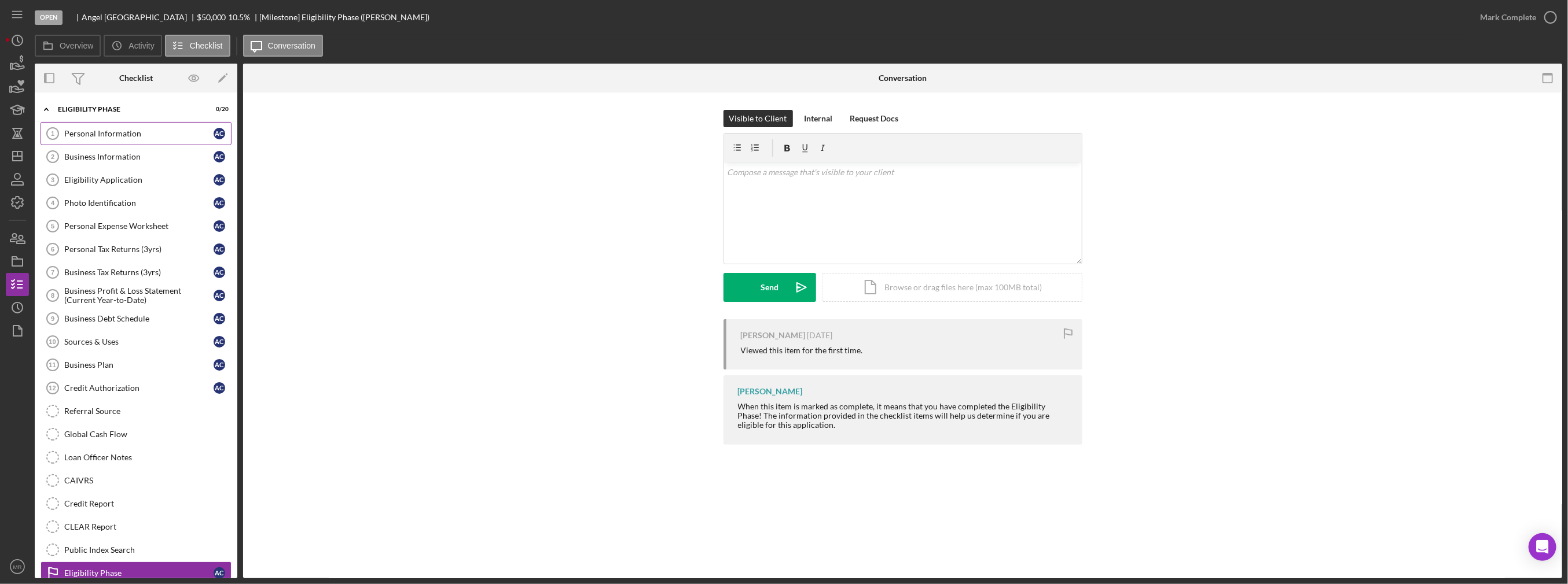
click at [125, 137] on div "Personal Information" at bounding box center [139, 133] width 149 height 9
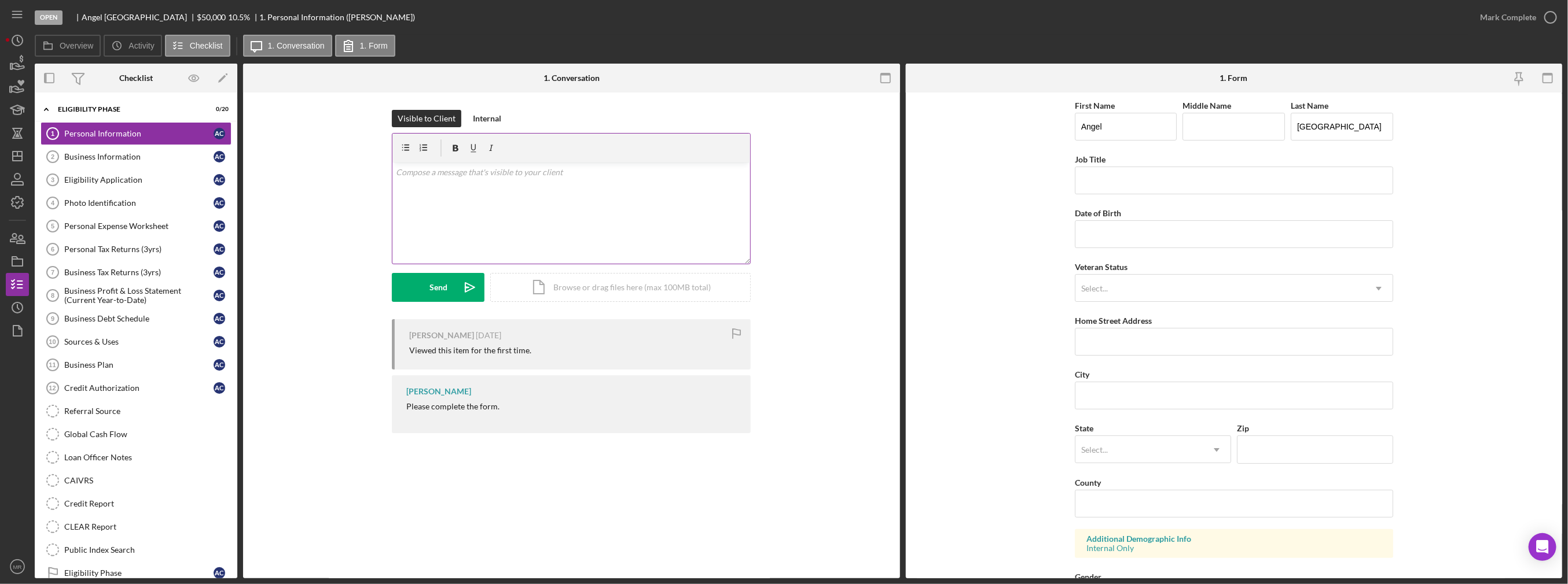
click at [507, 213] on div "v Color teal Color pink Remove color Add row above Add row below Add column bef…" at bounding box center [571, 213] width 357 height 101
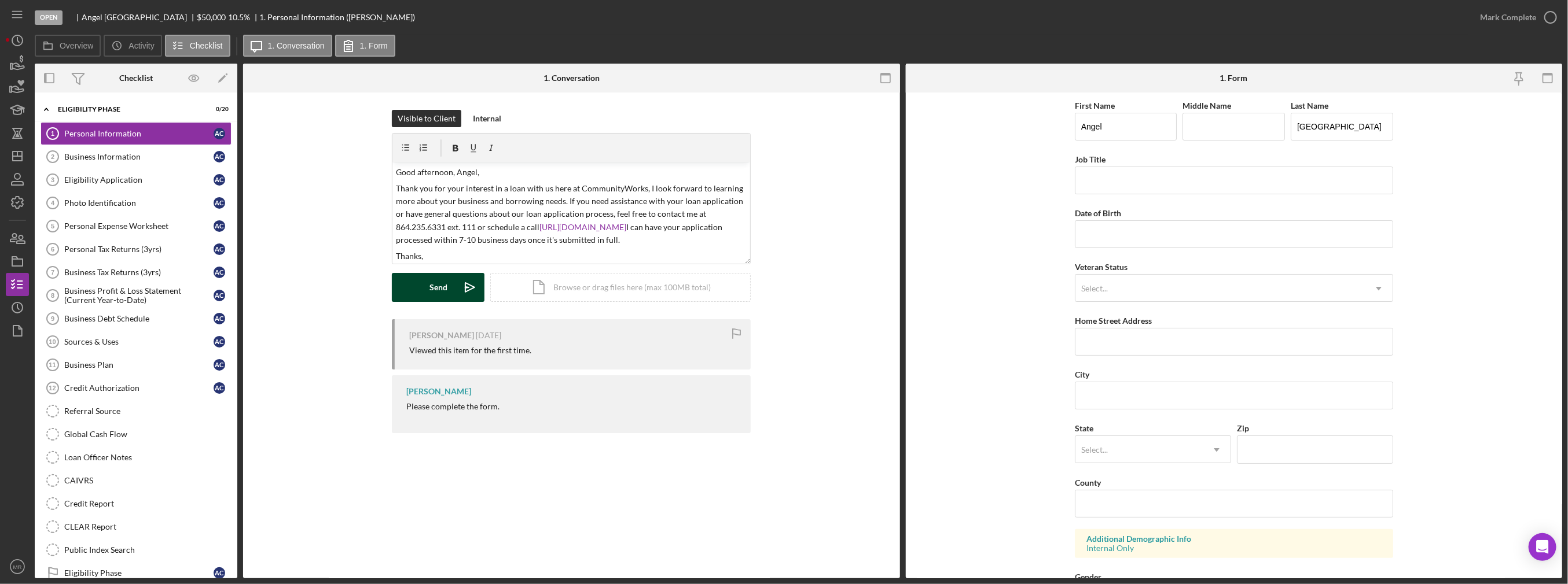
click at [425, 288] on button "Send Icon/icon-invite-send" at bounding box center [438, 287] width 93 height 29
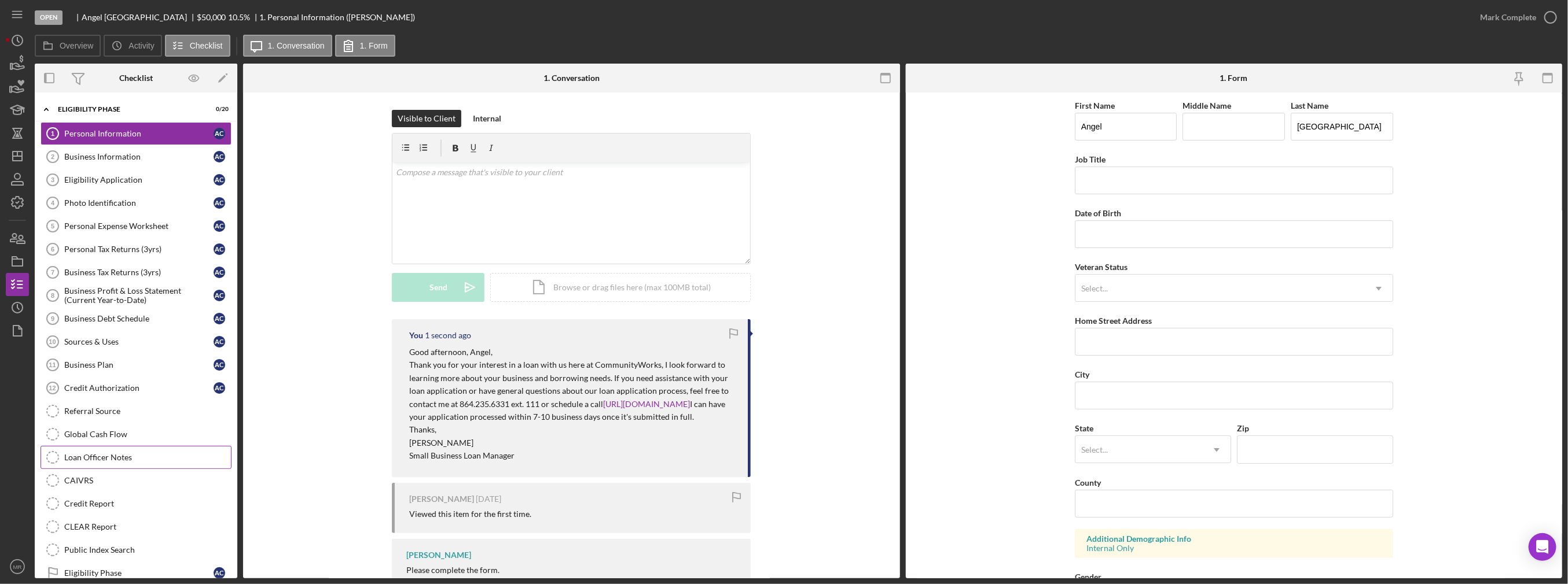
click at [140, 453] on div "Loan Officer Notes" at bounding box center [147, 457] width 167 height 9
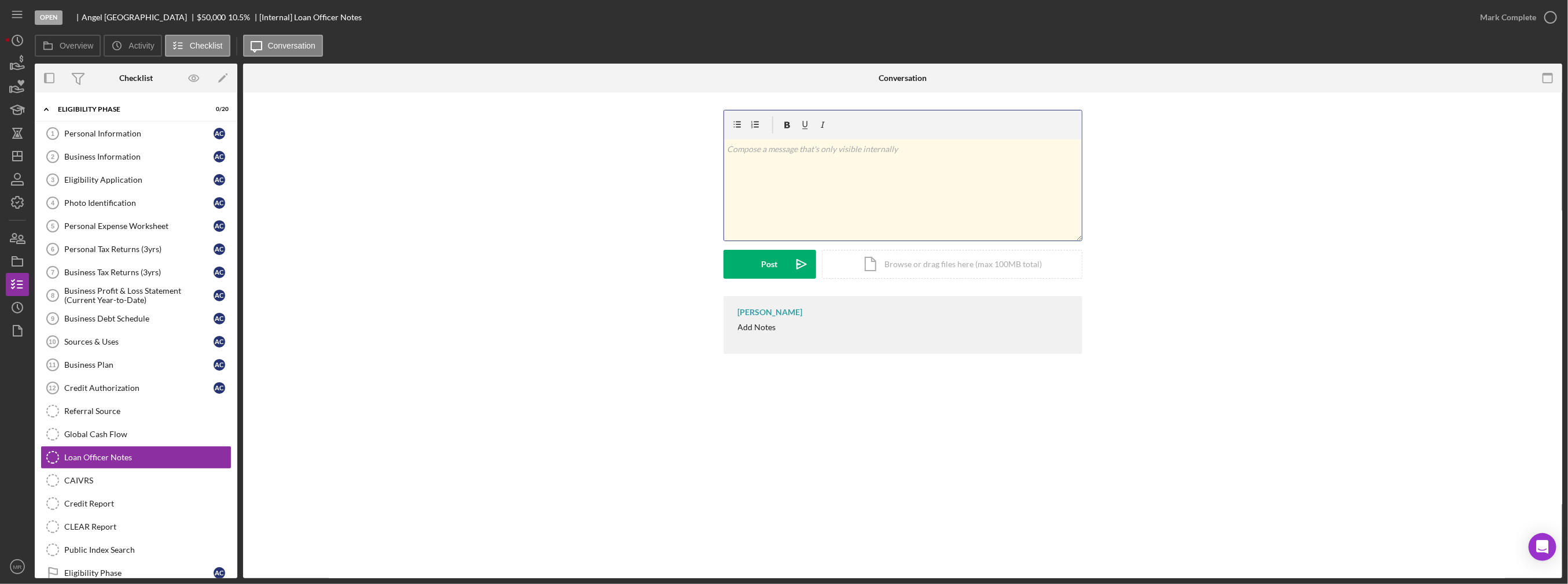
click at [817, 172] on div "v Color teal Color pink Remove color Add row above Add row below Add column bef…" at bounding box center [902, 190] width 357 height 101
click at [740, 266] on button "Post Icon/icon-invite-send" at bounding box center [769, 264] width 93 height 29
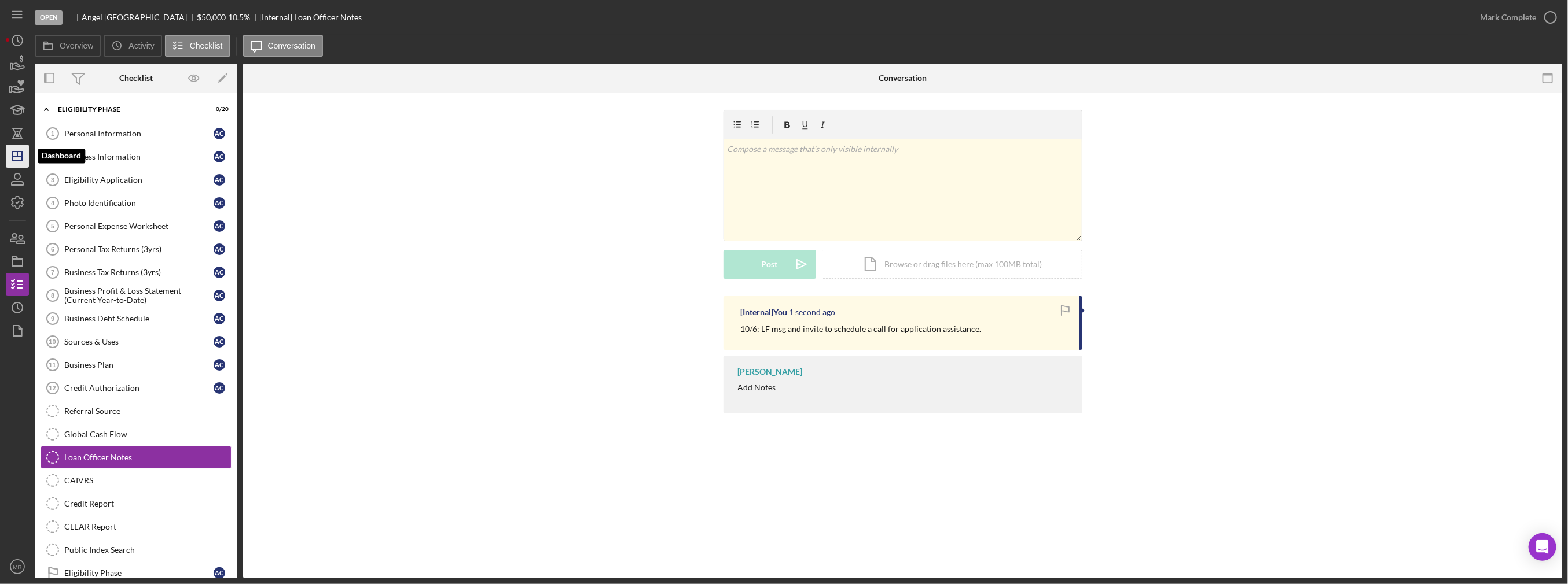
click at [19, 158] on icon "Icon/Dashboard" at bounding box center [17, 156] width 29 height 29
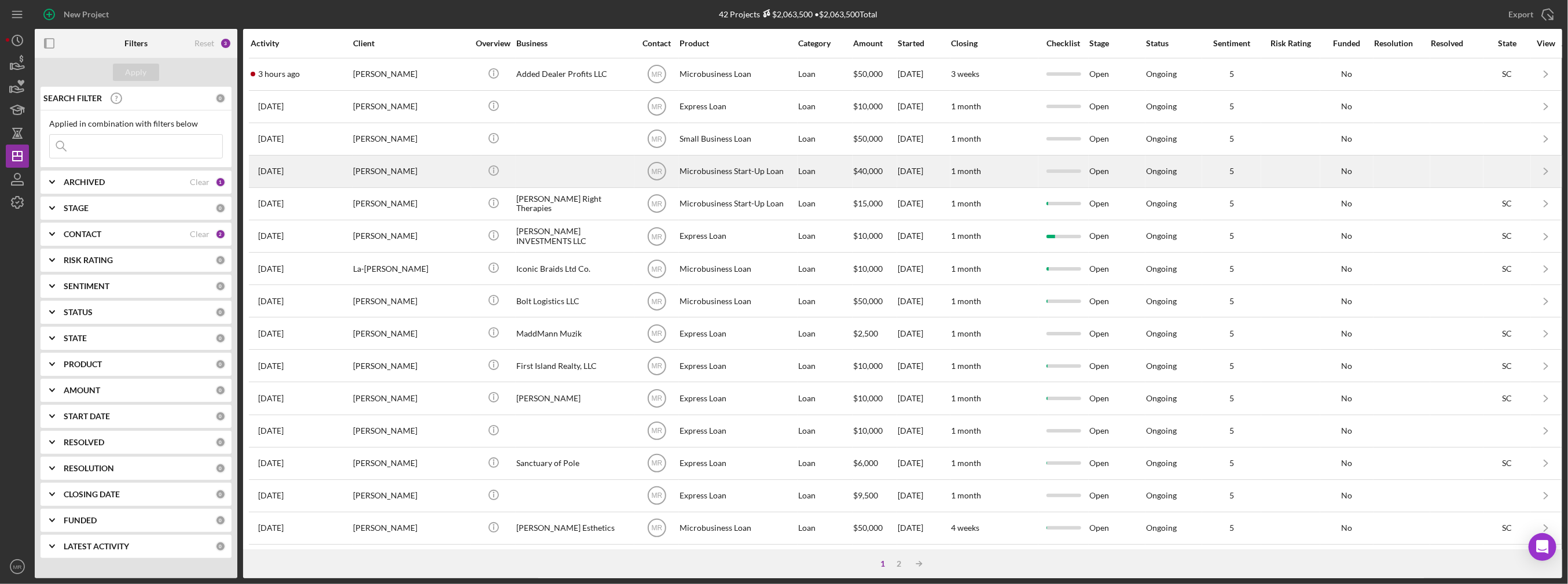
click at [347, 174] on div "[DATE] [PERSON_NAME]" at bounding box center [301, 172] width 101 height 31
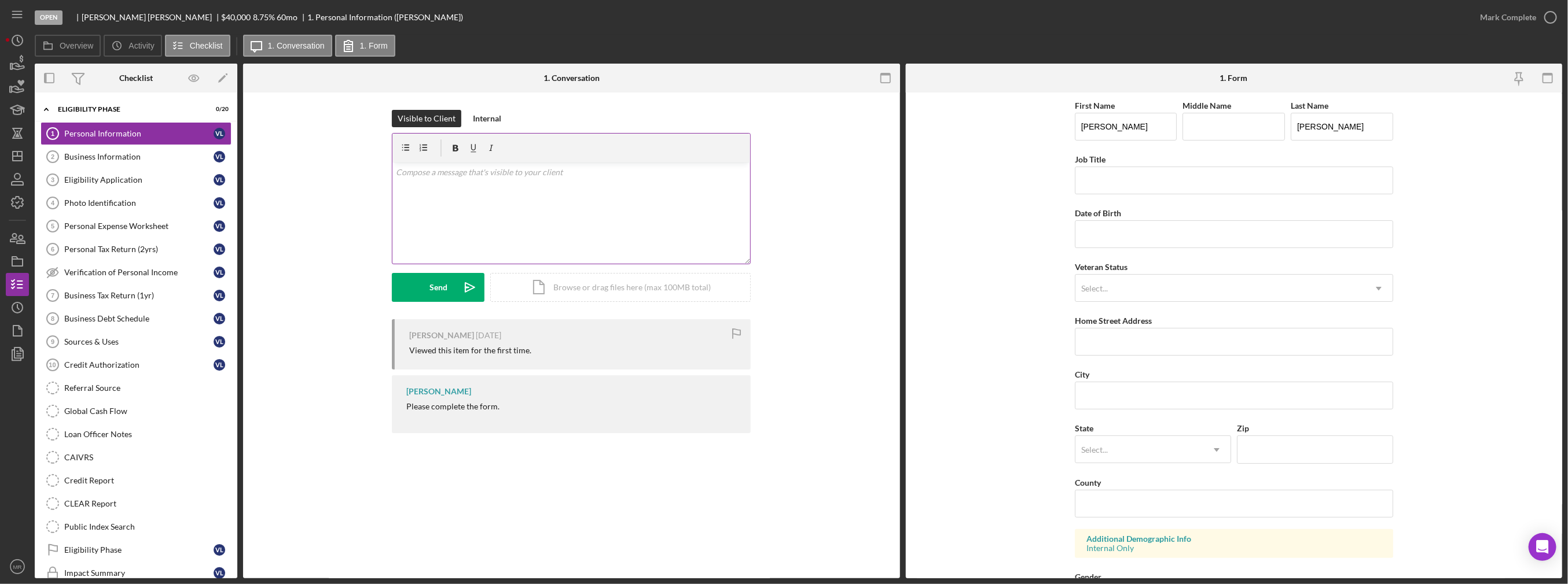
click at [469, 216] on div "v Color teal Color pink Remove color Add row above Add row below Add column bef…" at bounding box center [571, 213] width 357 height 101
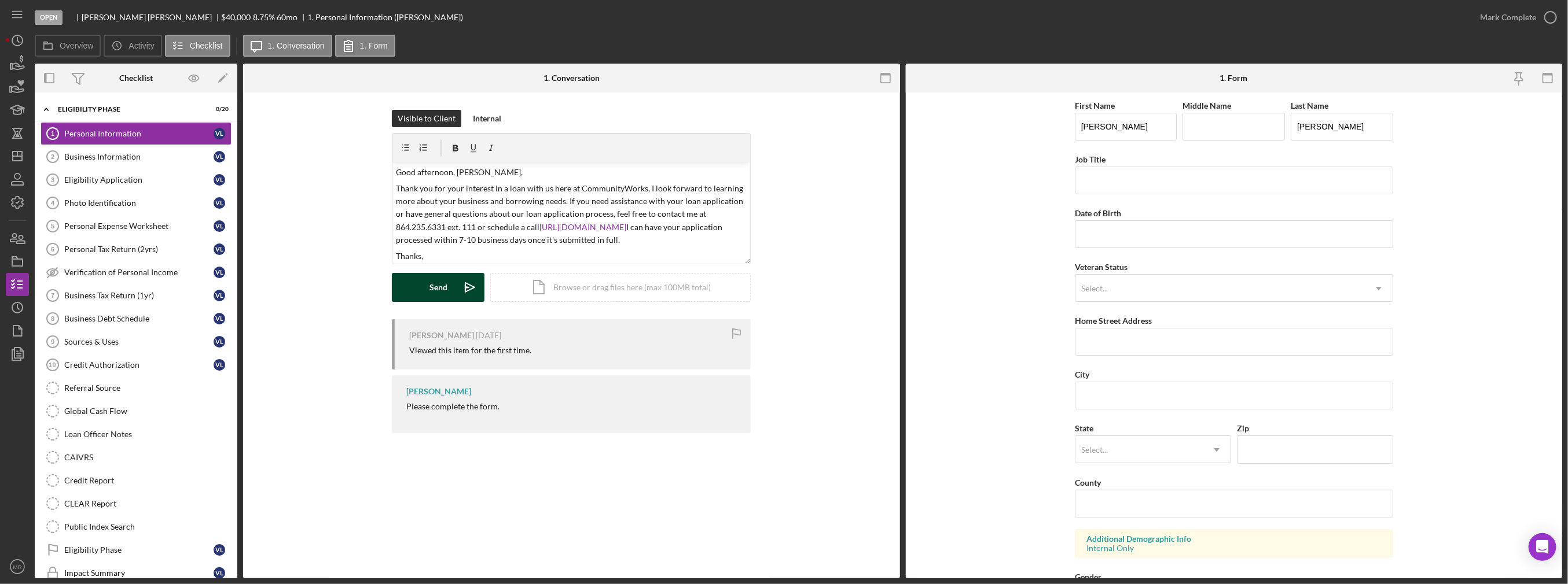
click at [442, 286] on div "Send" at bounding box center [438, 287] width 18 height 29
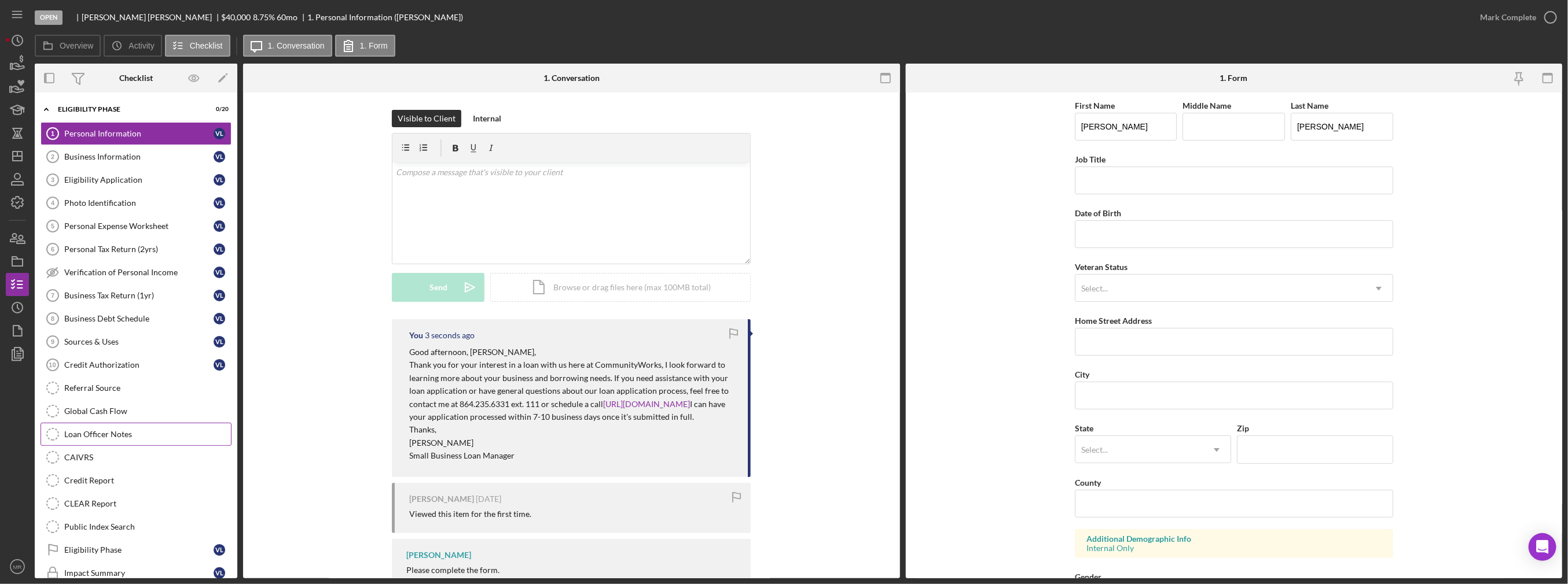
click at [149, 430] on div "Loan Officer Notes" at bounding box center [147, 434] width 167 height 9
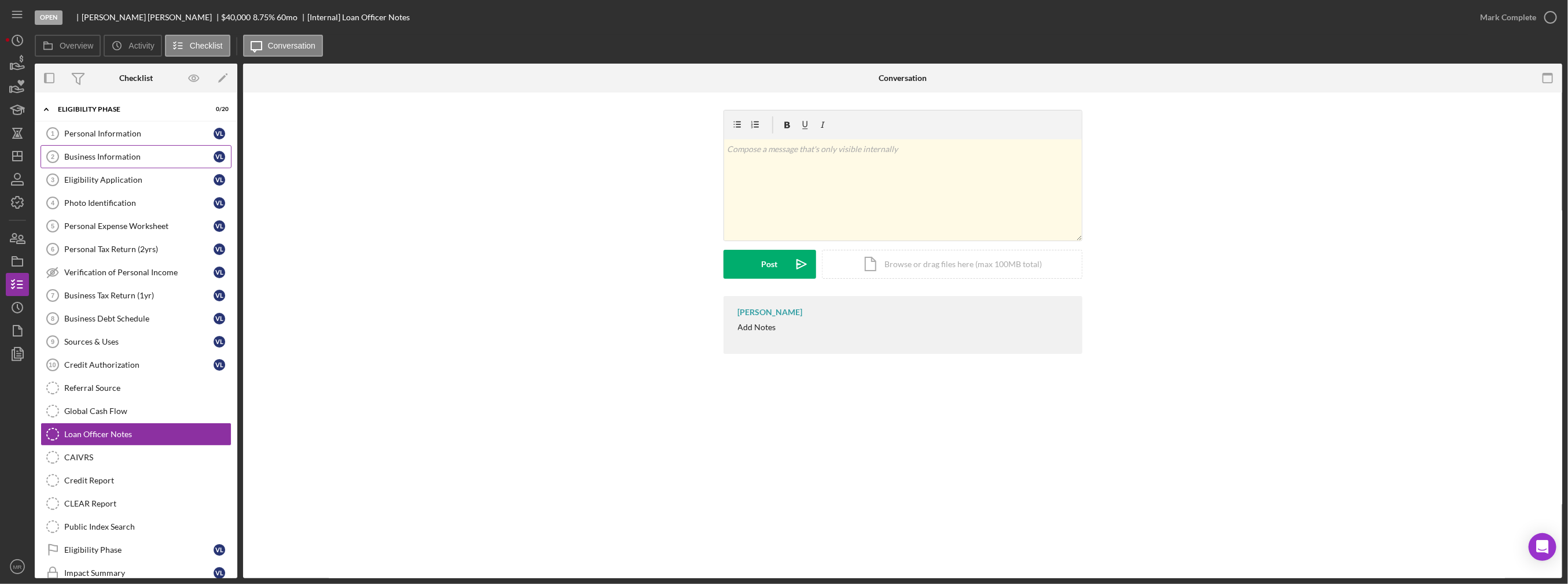
click at [158, 155] on div "Business Information" at bounding box center [139, 156] width 149 height 9
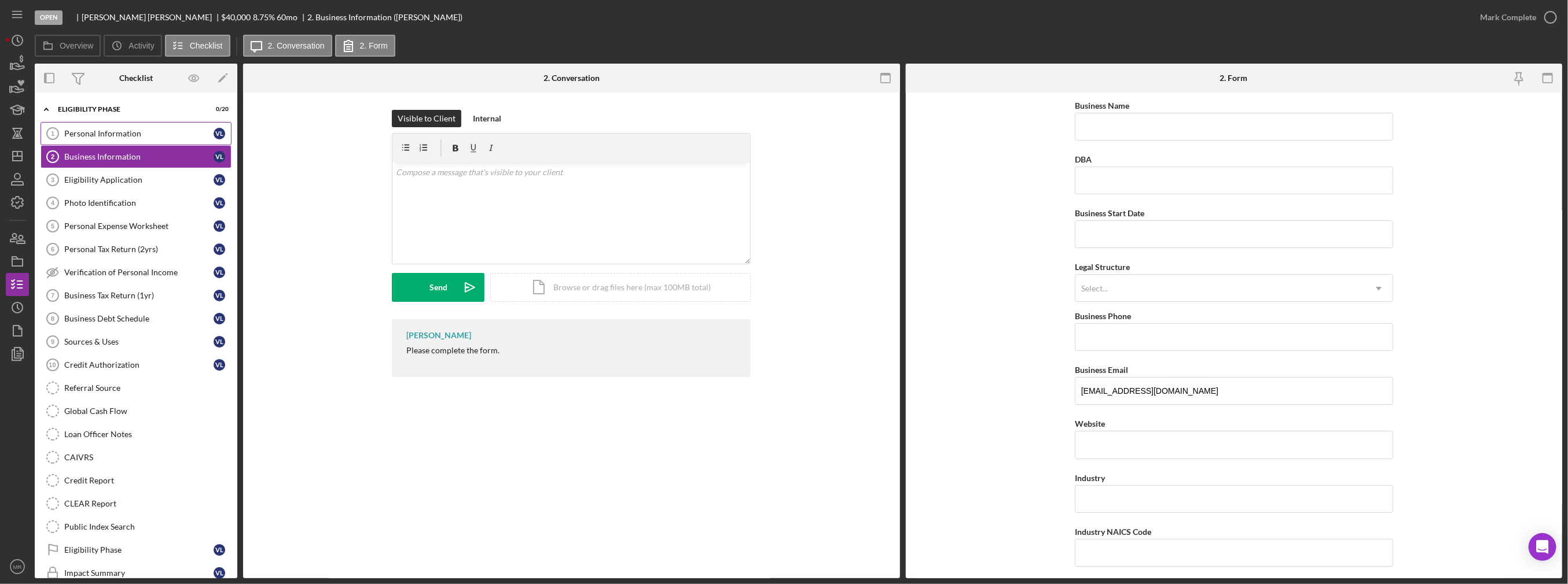
click at [126, 144] on link "Personal Information 1 Personal Information [PERSON_NAME]" at bounding box center [136, 134] width 191 height 23
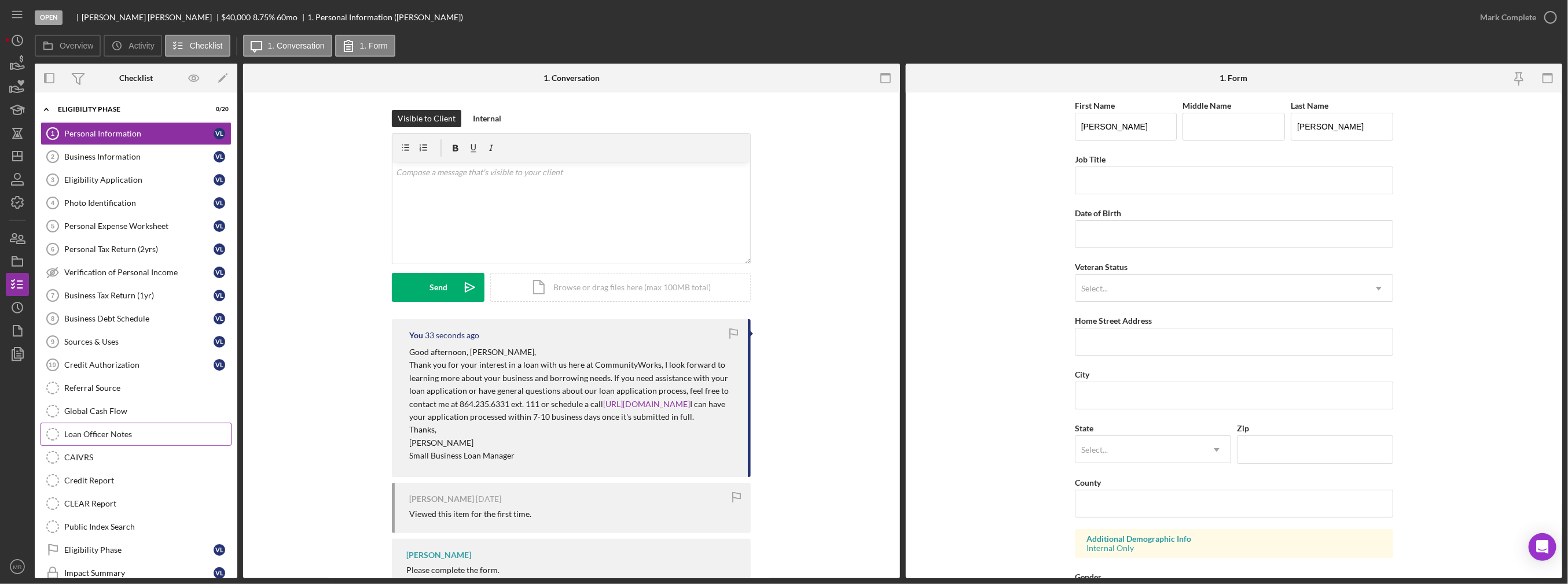
click at [147, 424] on link "Loan Officer Notes Loan Officer Notes" at bounding box center [136, 434] width 191 height 23
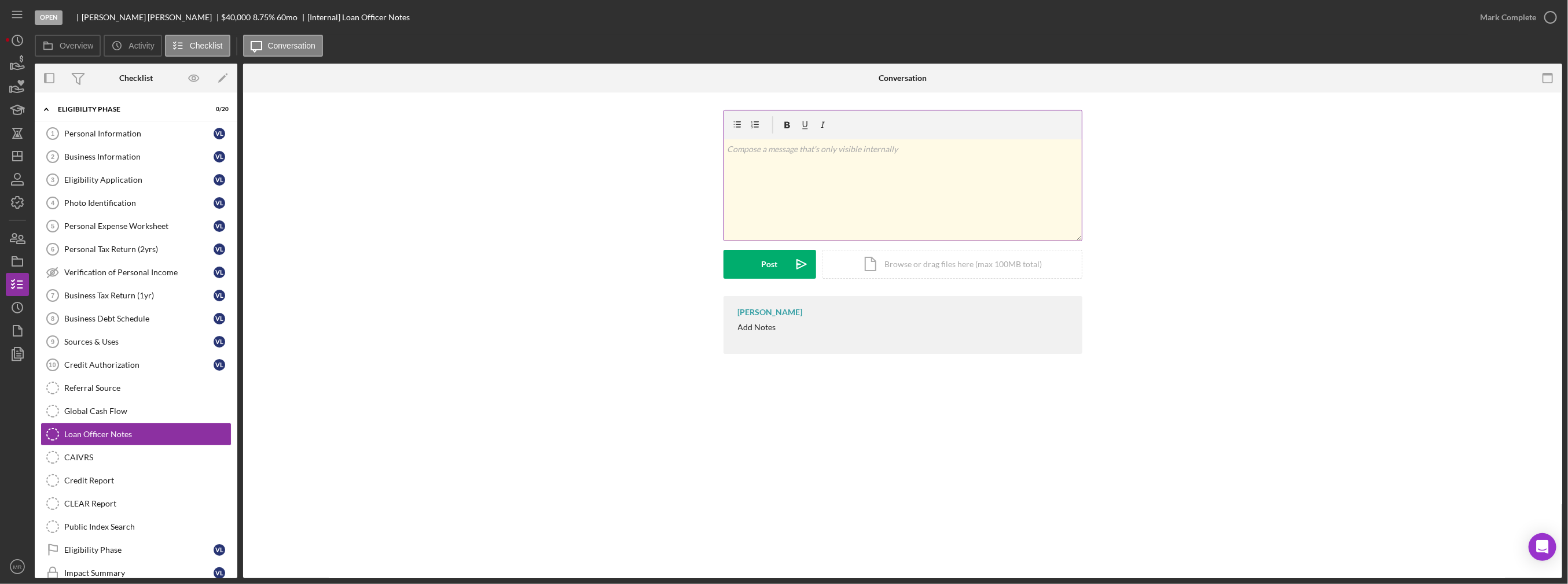
click at [853, 162] on div "v Color teal Color pink Remove color Add row above Add row below Add column bef…" at bounding box center [902, 190] width 357 height 101
click at [768, 264] on div "Post" at bounding box center [769, 264] width 16 height 29
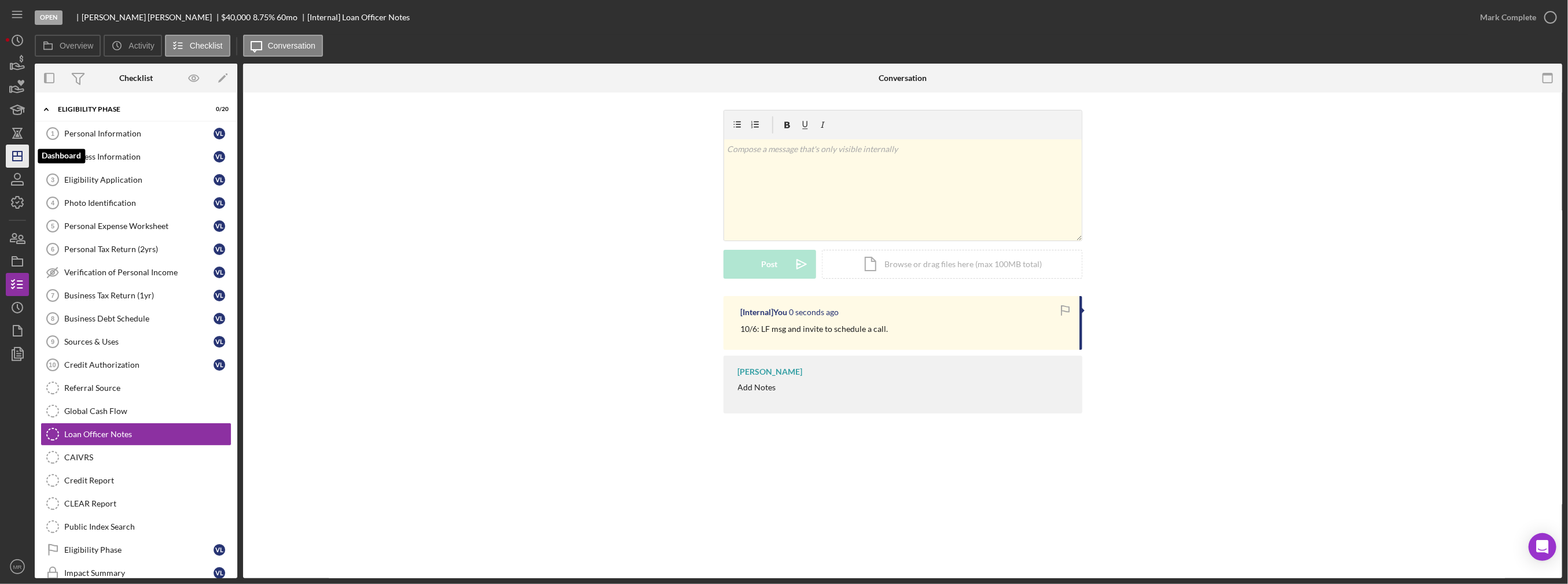
click at [21, 157] on icon "Icon/Dashboard" at bounding box center [17, 156] width 29 height 29
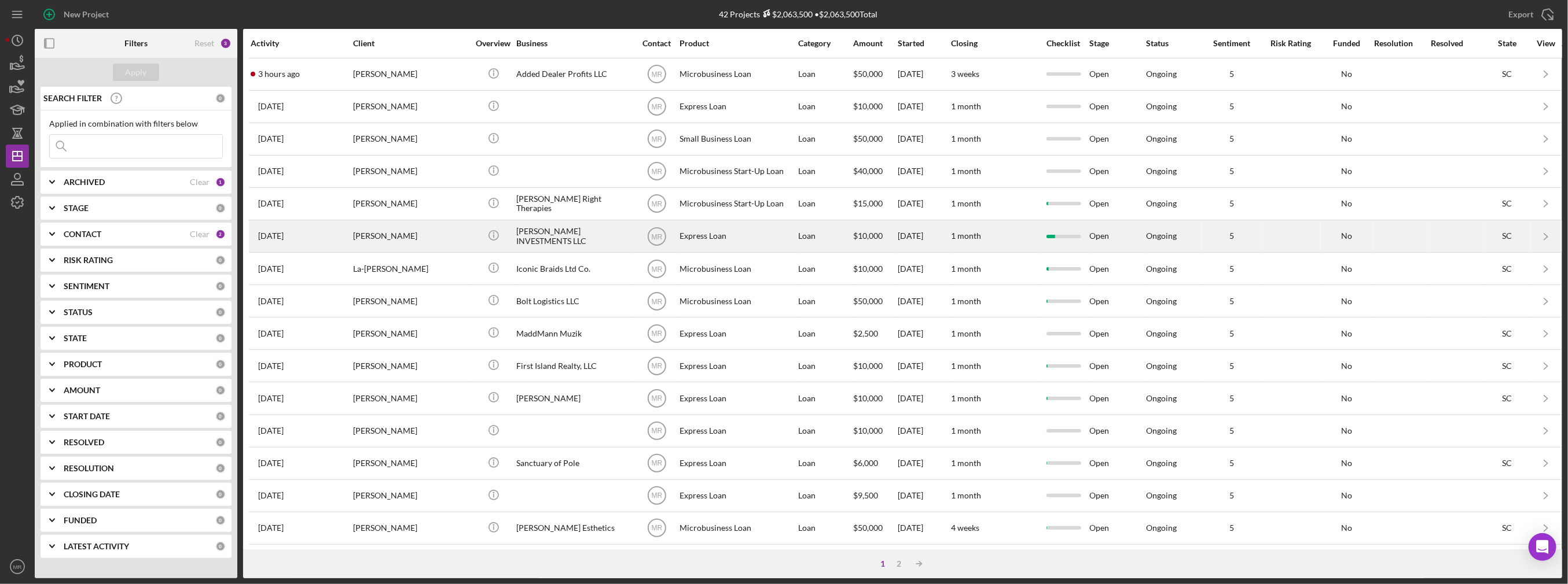
click at [612, 237] on div "[PERSON_NAME] INVESTMENTS LLC" at bounding box center [574, 236] width 116 height 31
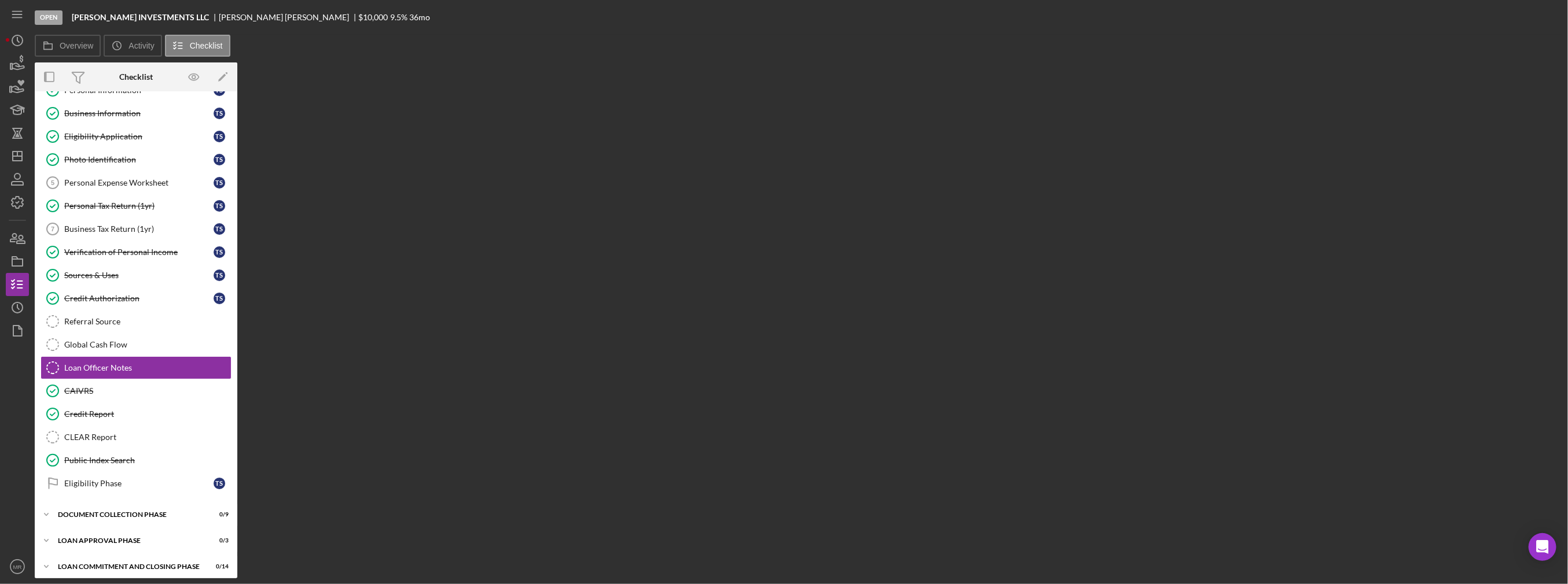
scroll to position [44, 0]
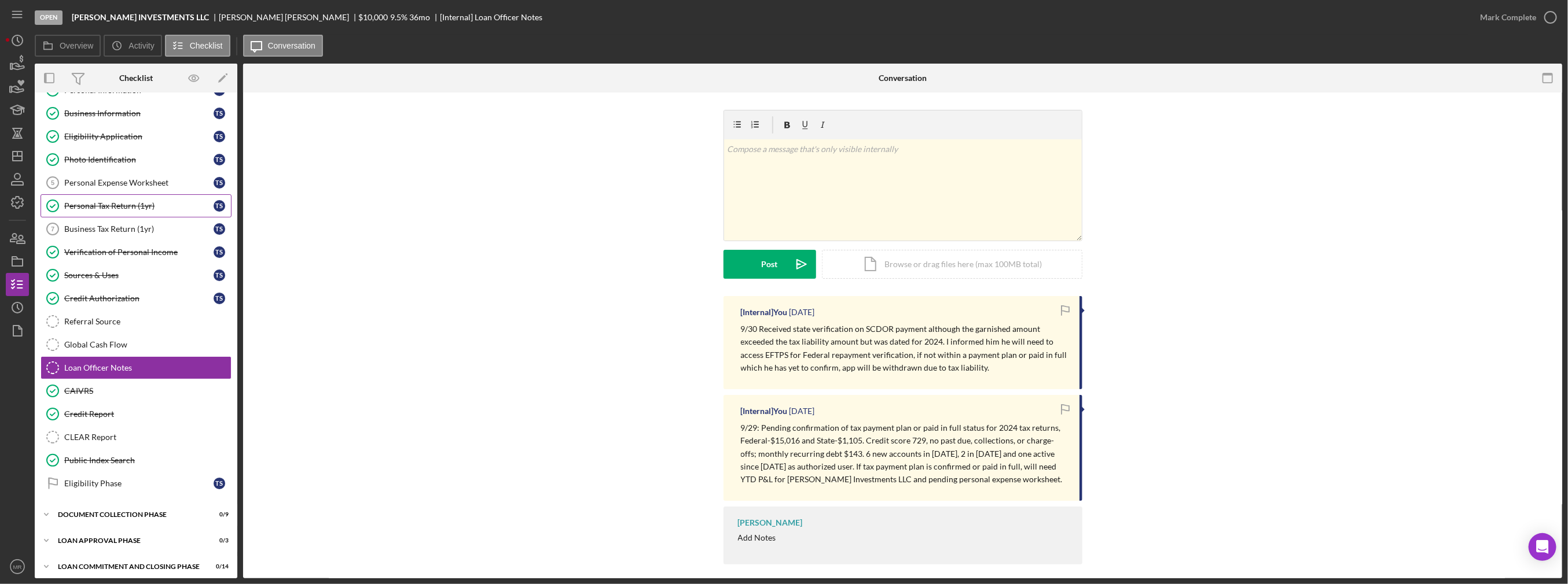
click at [105, 207] on div "Personal Tax Return (1yr)" at bounding box center [139, 206] width 149 height 9
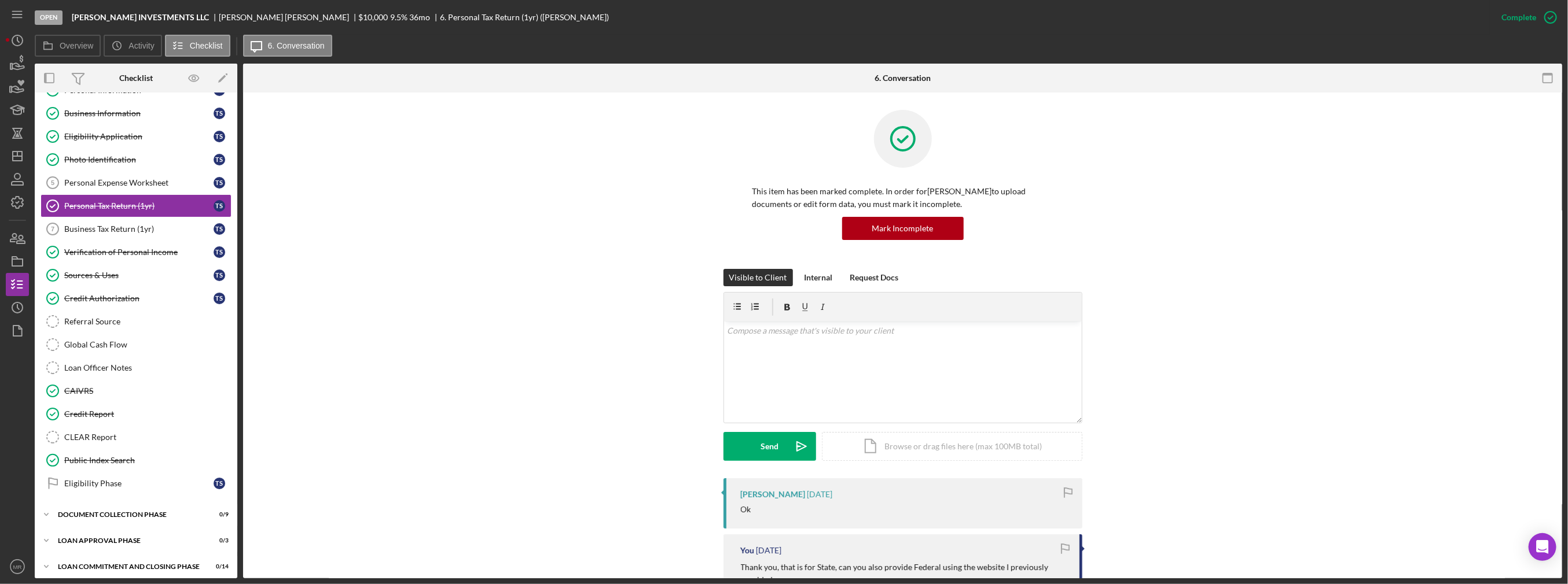
scroll to position [115, 0]
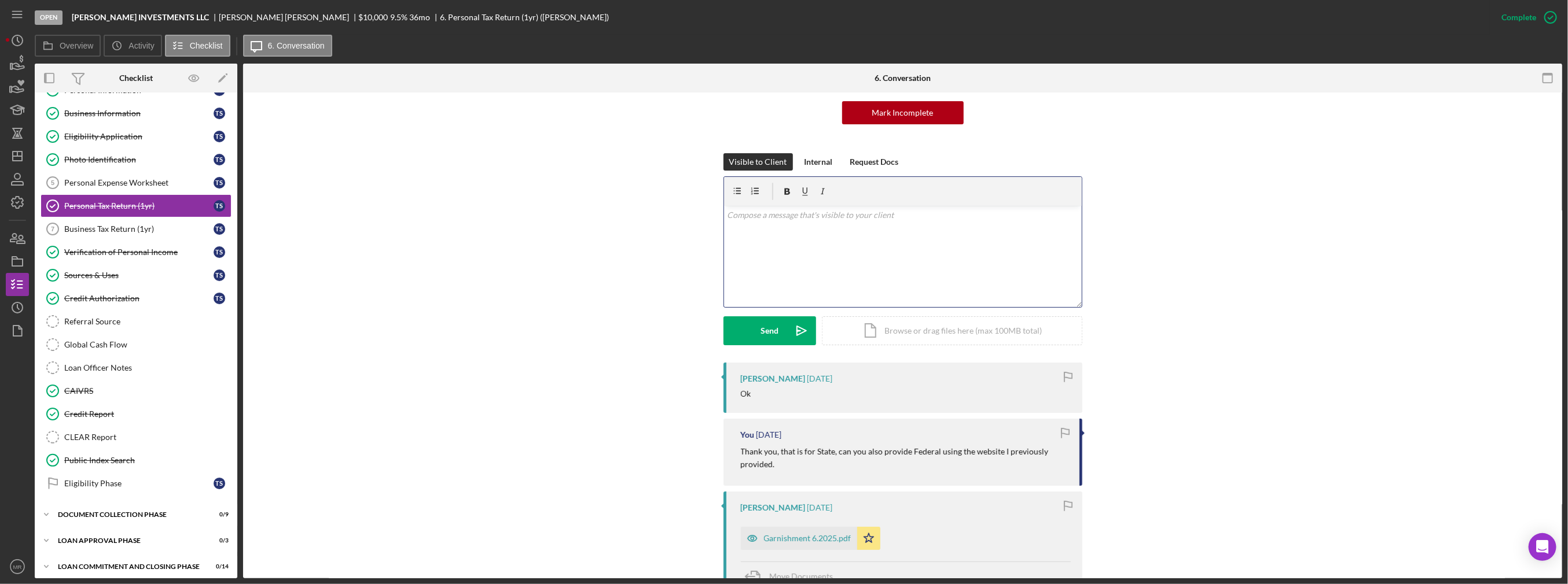
click at [825, 253] on div "v Color teal Color pink Remove color Add row above Add row below Add column bef…" at bounding box center [902, 256] width 357 height 101
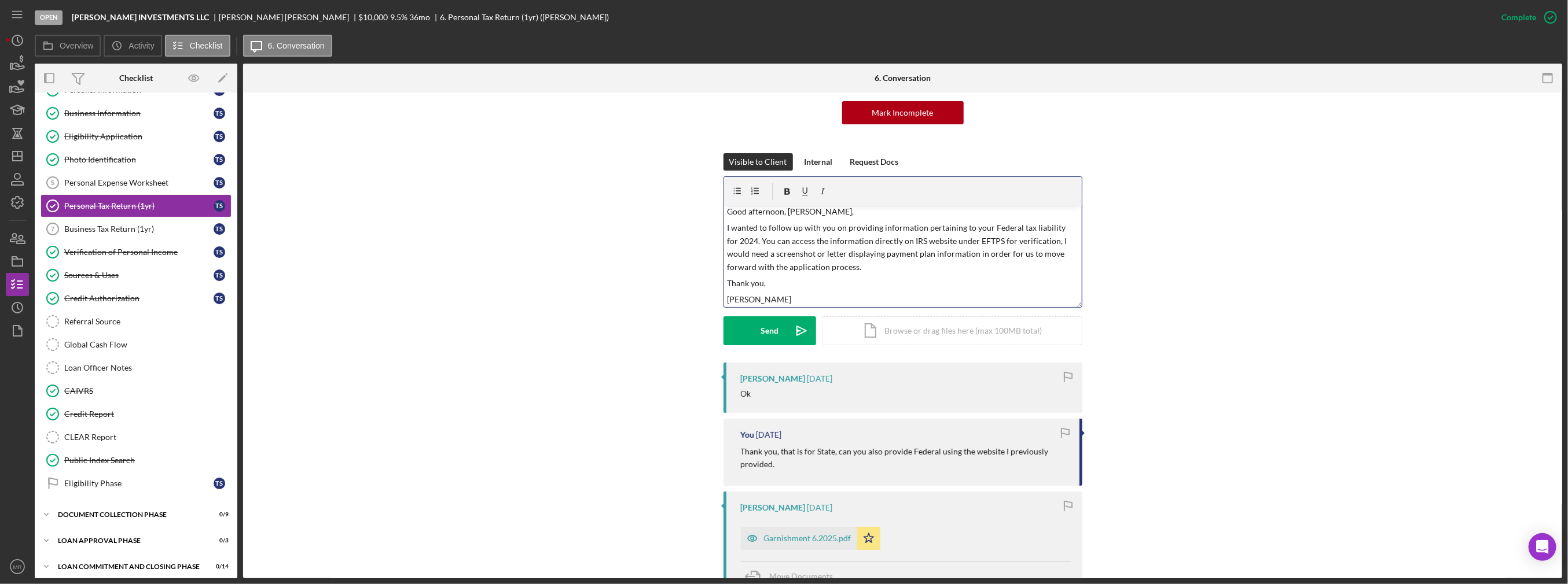
scroll to position [20, 0]
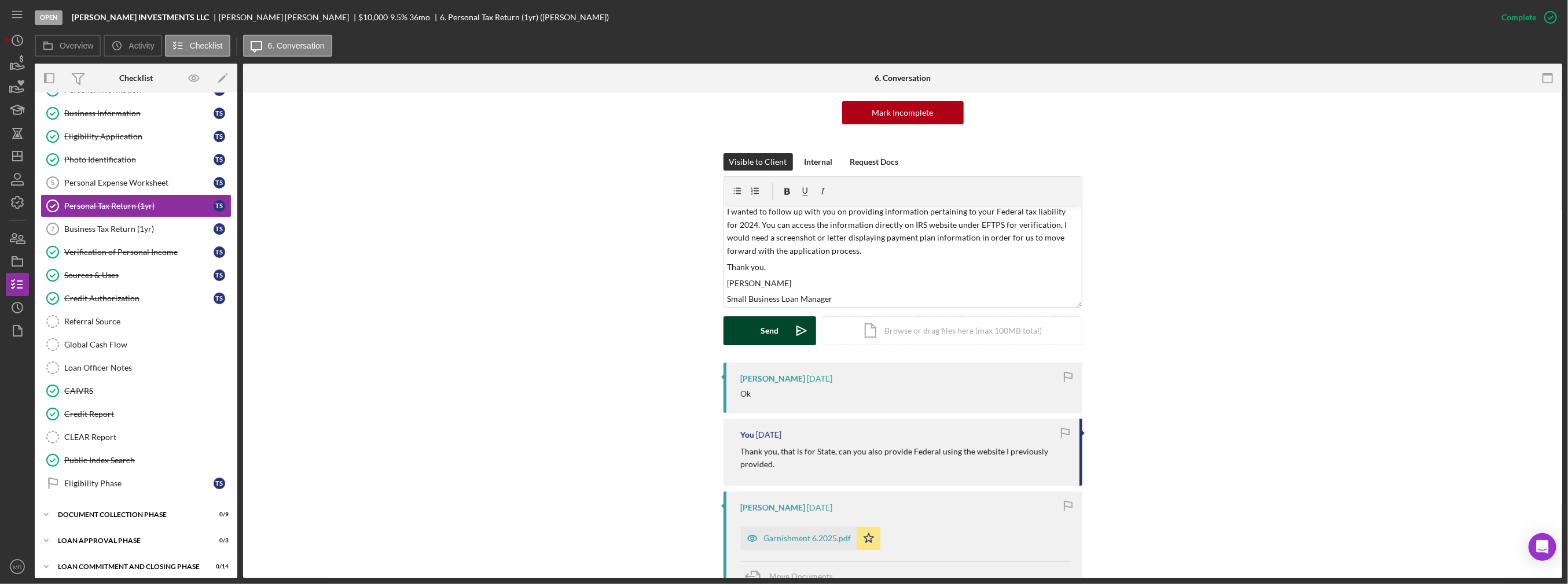
click at [753, 335] on button "Send Icon/icon-invite-send" at bounding box center [769, 330] width 93 height 29
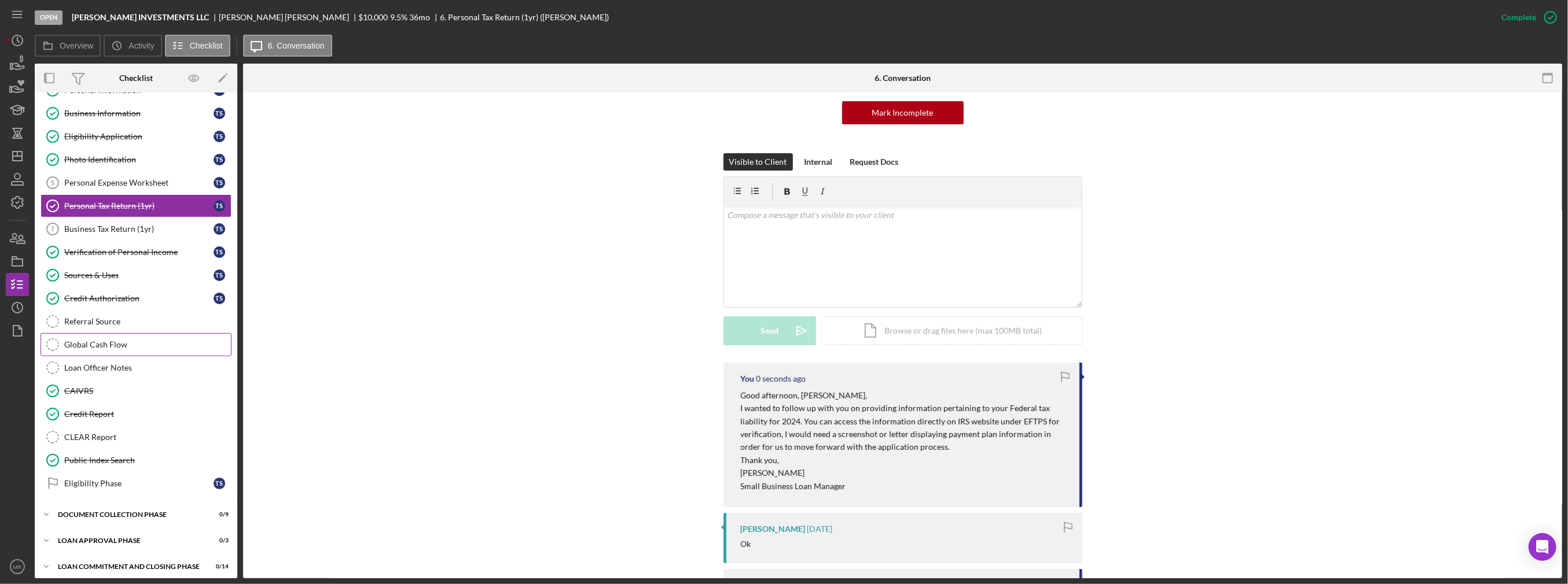
scroll to position [0, 0]
click at [131, 366] on div "Loan Officer Notes" at bounding box center [147, 367] width 167 height 9
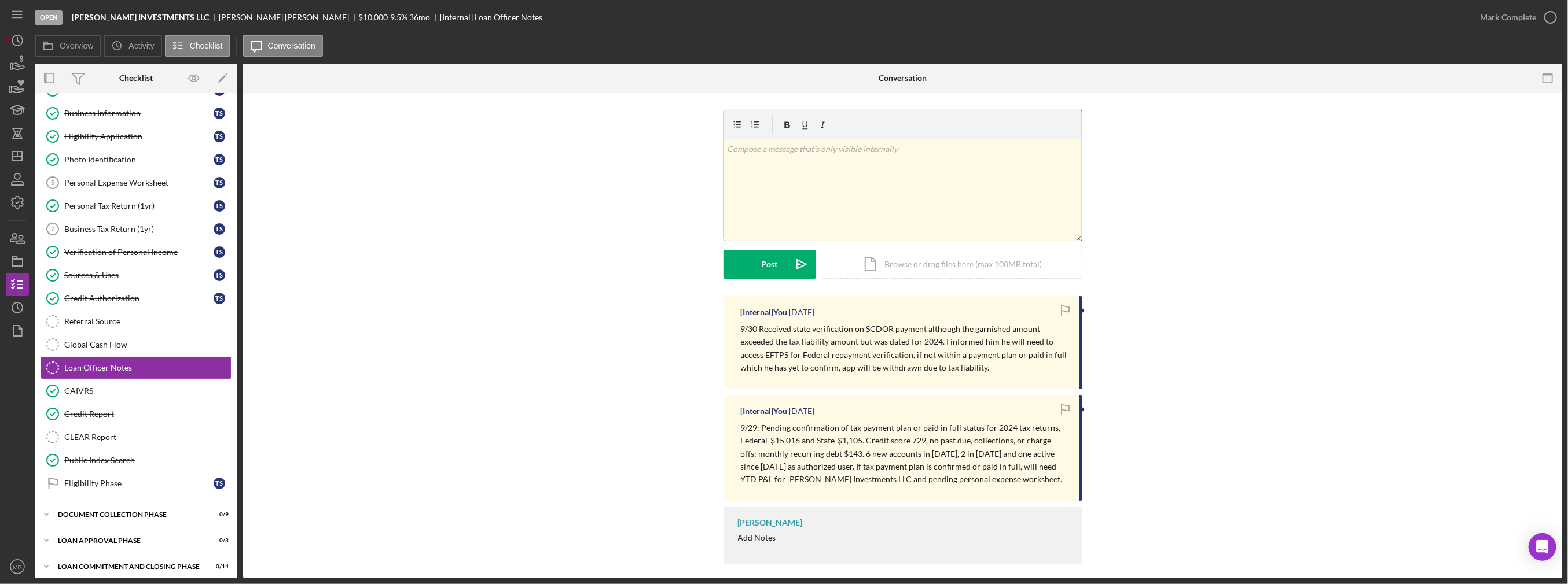
click at [794, 187] on div "v Color teal Color pink Remove color Add row above Add row below Add column bef…" at bounding box center [902, 190] width 357 height 101
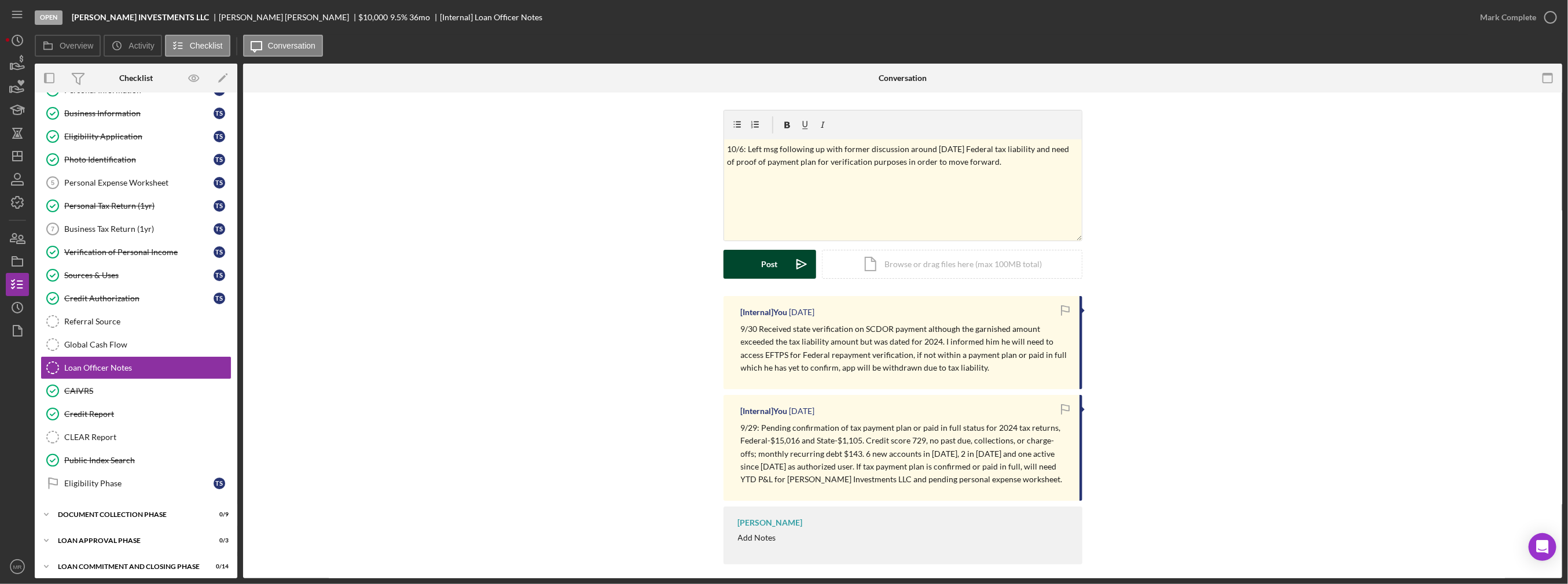
click at [756, 265] on button "Post Icon/icon-invite-send" at bounding box center [769, 264] width 93 height 29
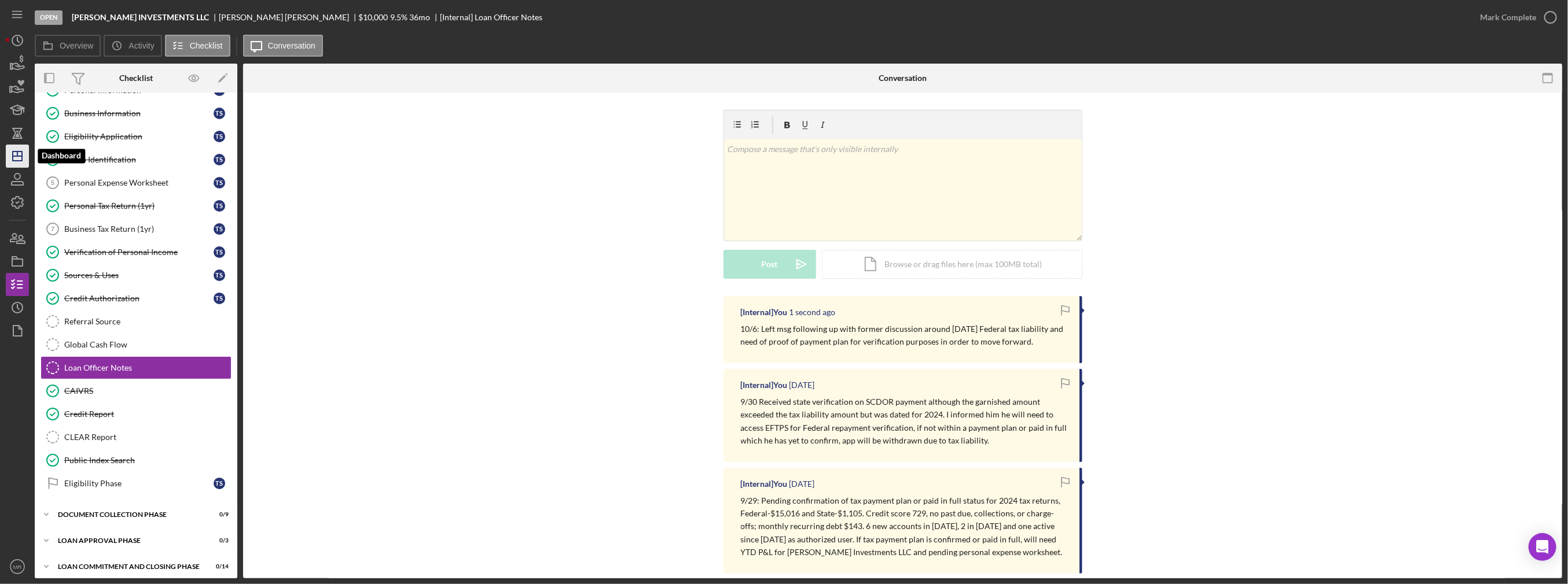
click at [20, 156] on line "button" at bounding box center [17, 156] width 9 height 0
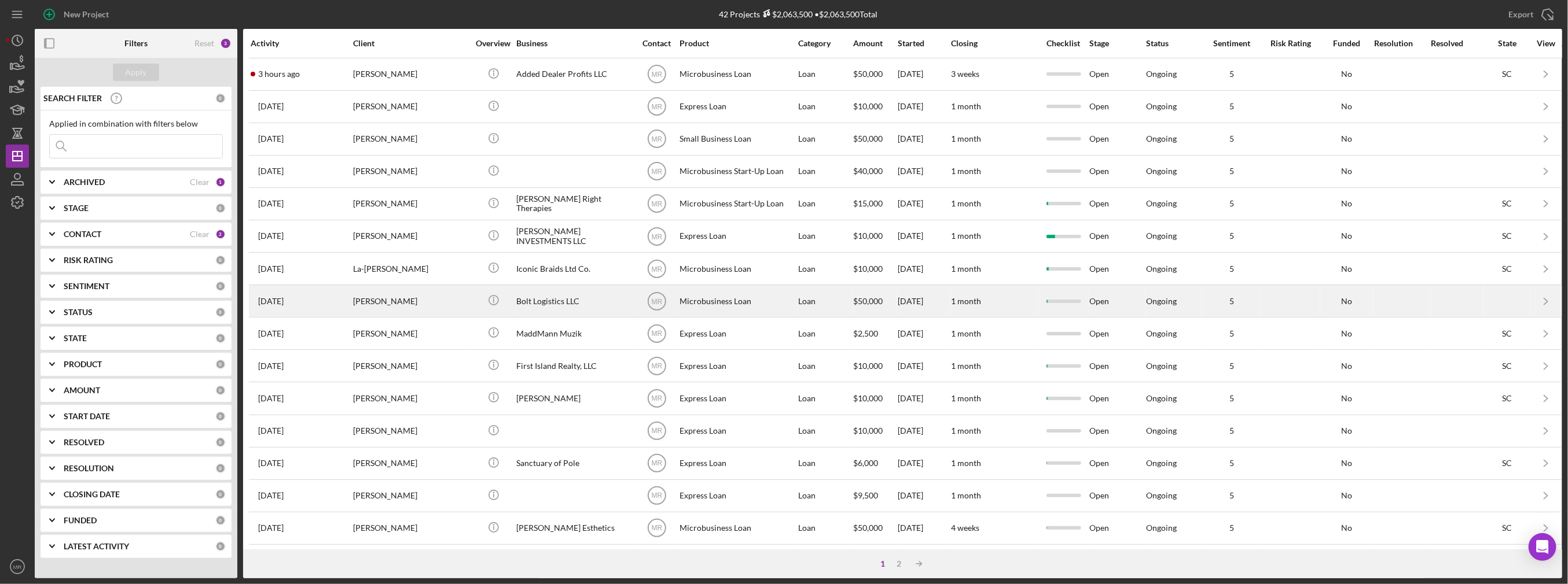
click at [416, 303] on div "[PERSON_NAME]" at bounding box center [411, 301] width 116 height 31
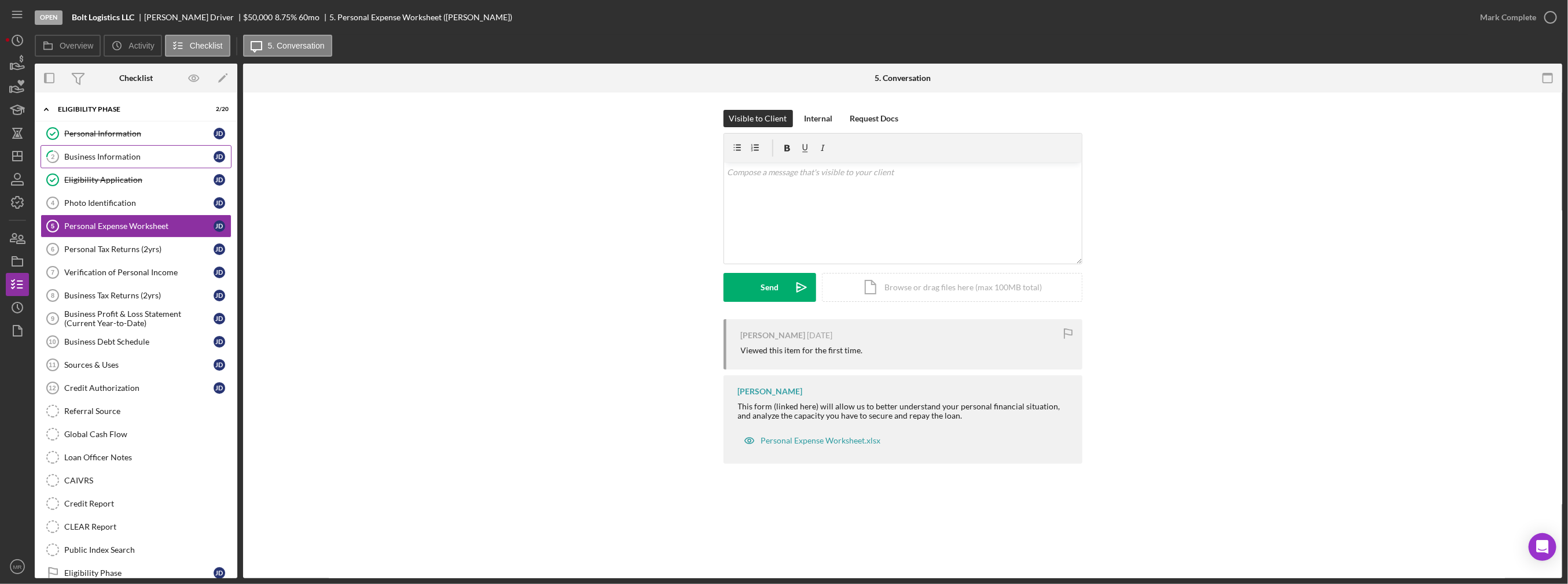
click at [155, 156] on div "Business Information" at bounding box center [139, 156] width 149 height 9
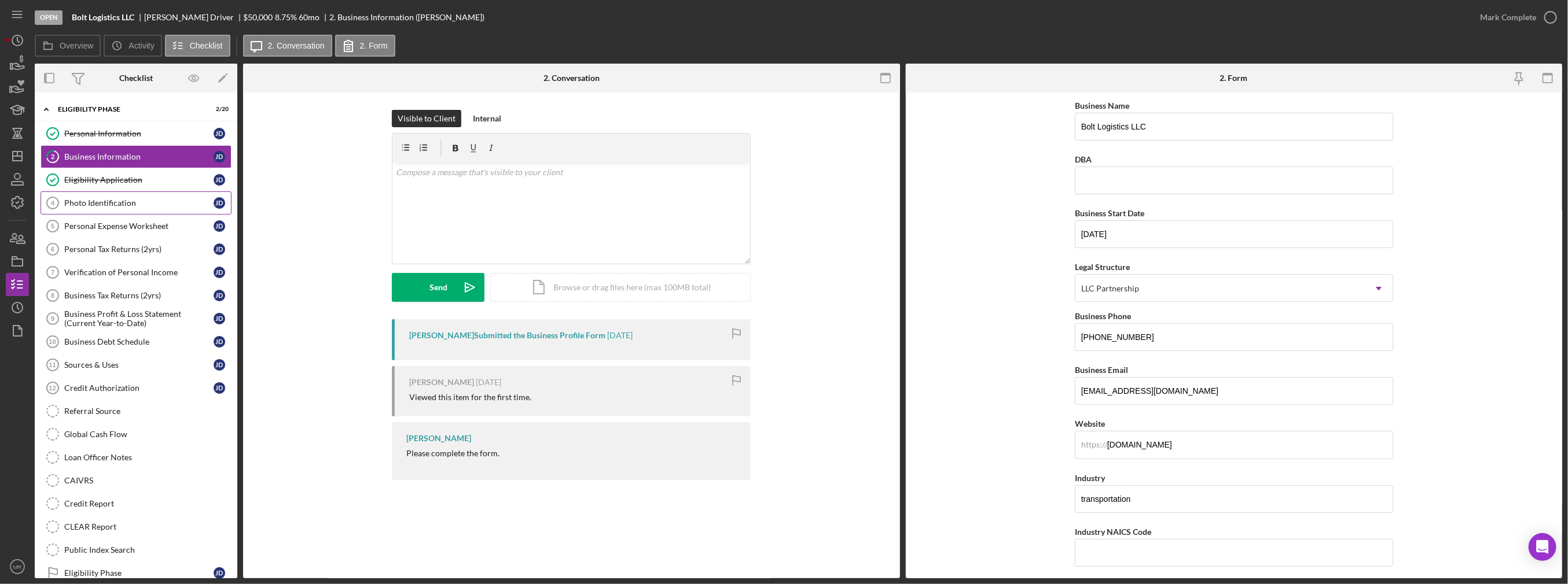
click at [149, 192] on link "Photo Identification 4 Photo Identification [PERSON_NAME]" at bounding box center [136, 203] width 191 height 23
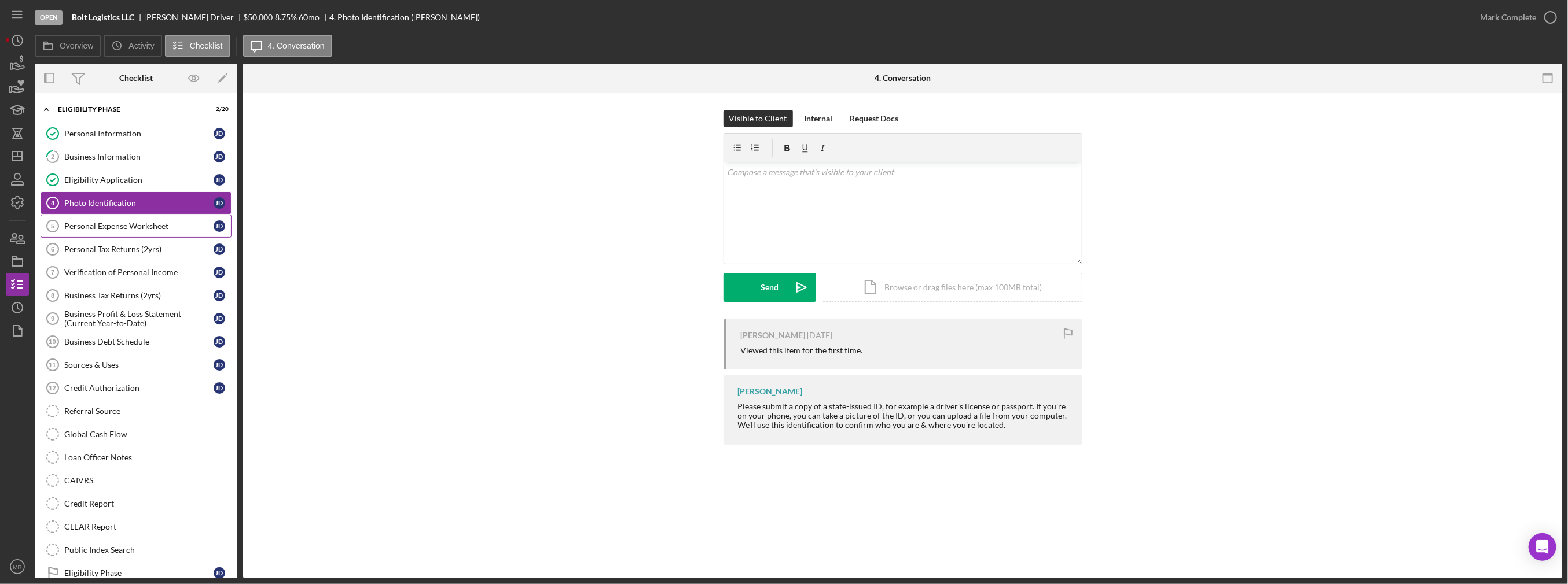
click at [159, 222] on div "Personal Expense Worksheet" at bounding box center [139, 226] width 149 height 9
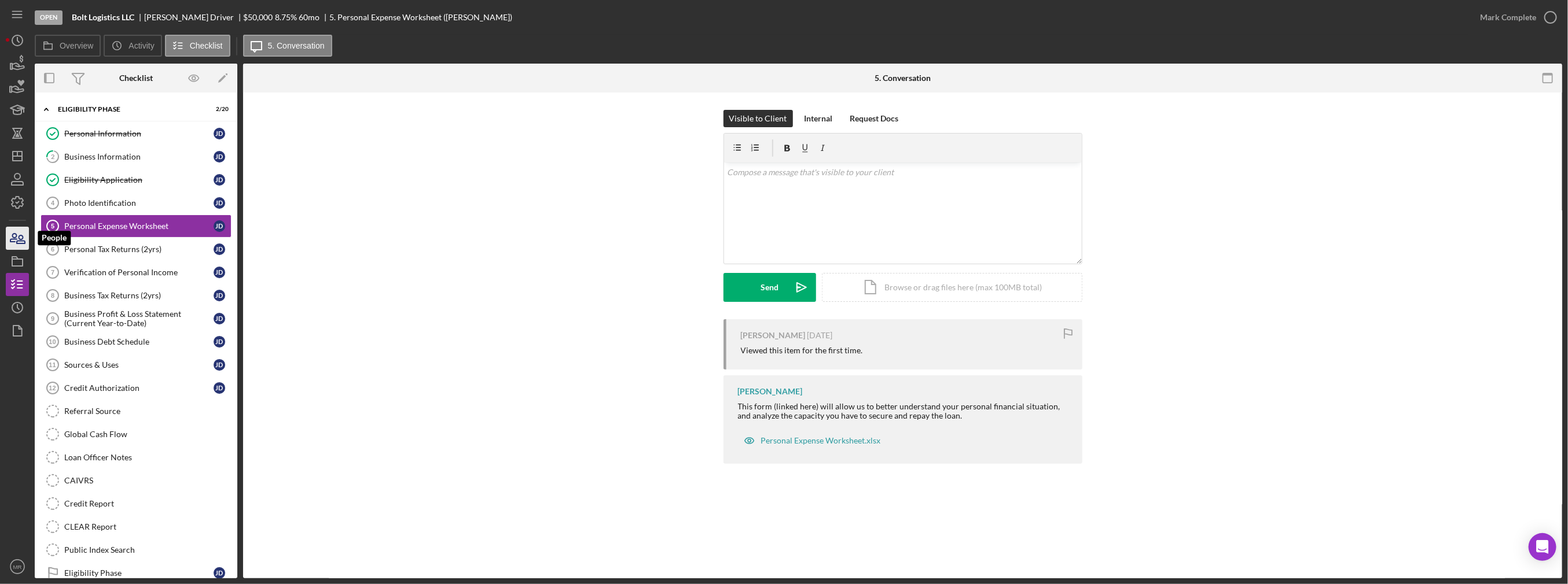
click at [27, 245] on icon "button" at bounding box center [17, 238] width 29 height 29
click at [146, 153] on div "Business Information" at bounding box center [139, 156] width 149 height 9
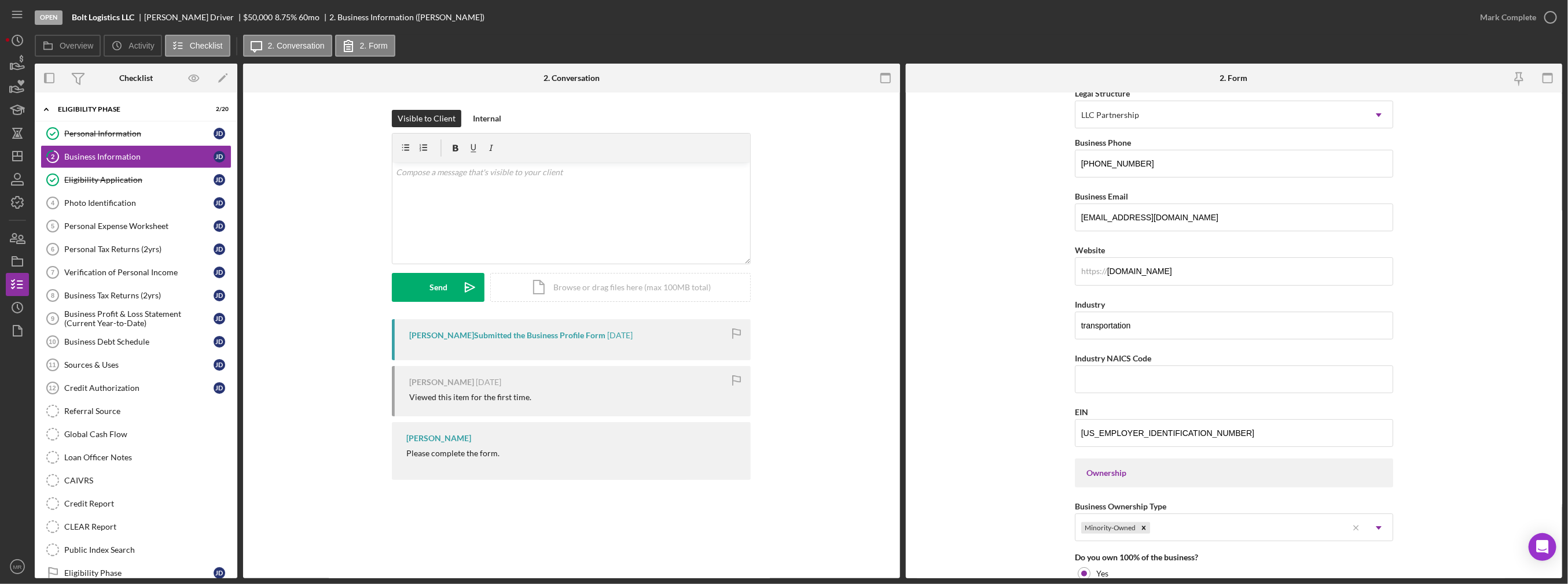
scroll to position [289, 0]
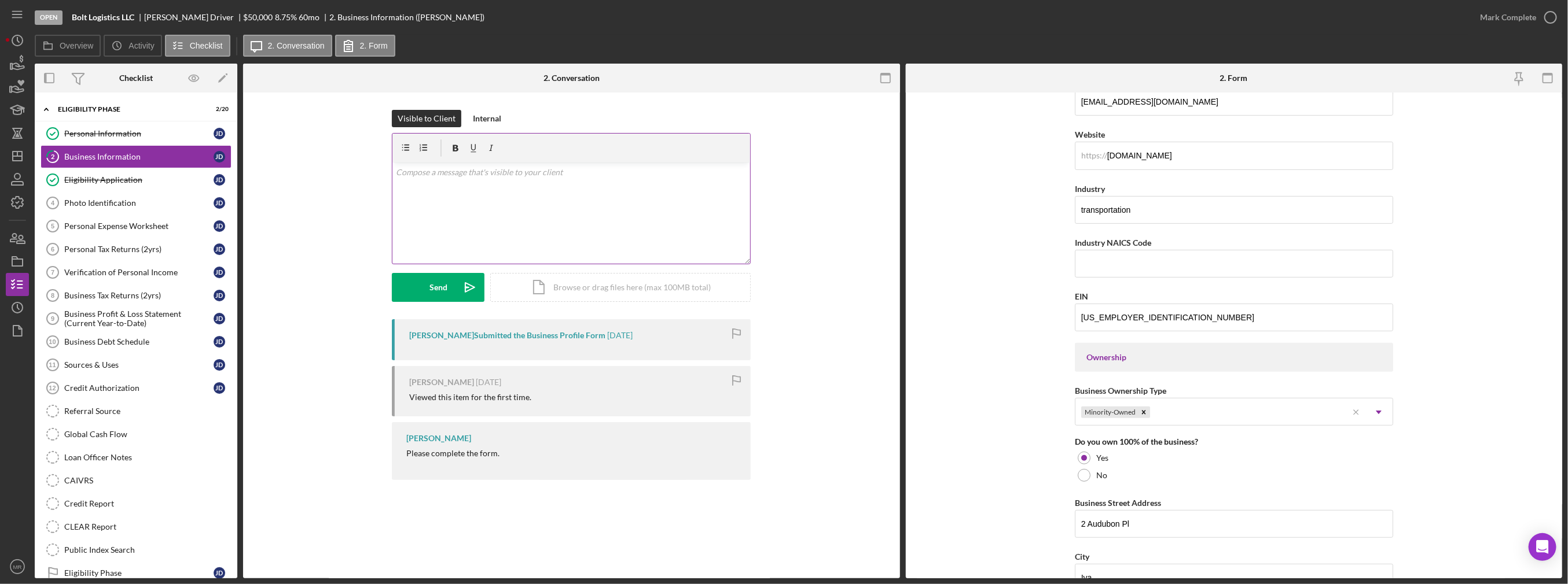
click at [492, 215] on div "v Color teal Color pink Remove color Add row above Add row below Add column bef…" at bounding box center [571, 213] width 357 height 101
click at [490, 217] on div "v Color teal Color pink Remove color Add row above Add row below Add column bef…" at bounding box center [571, 213] width 357 height 101
click at [19, 36] on circle "button" at bounding box center [18, 40] width 10 height 10
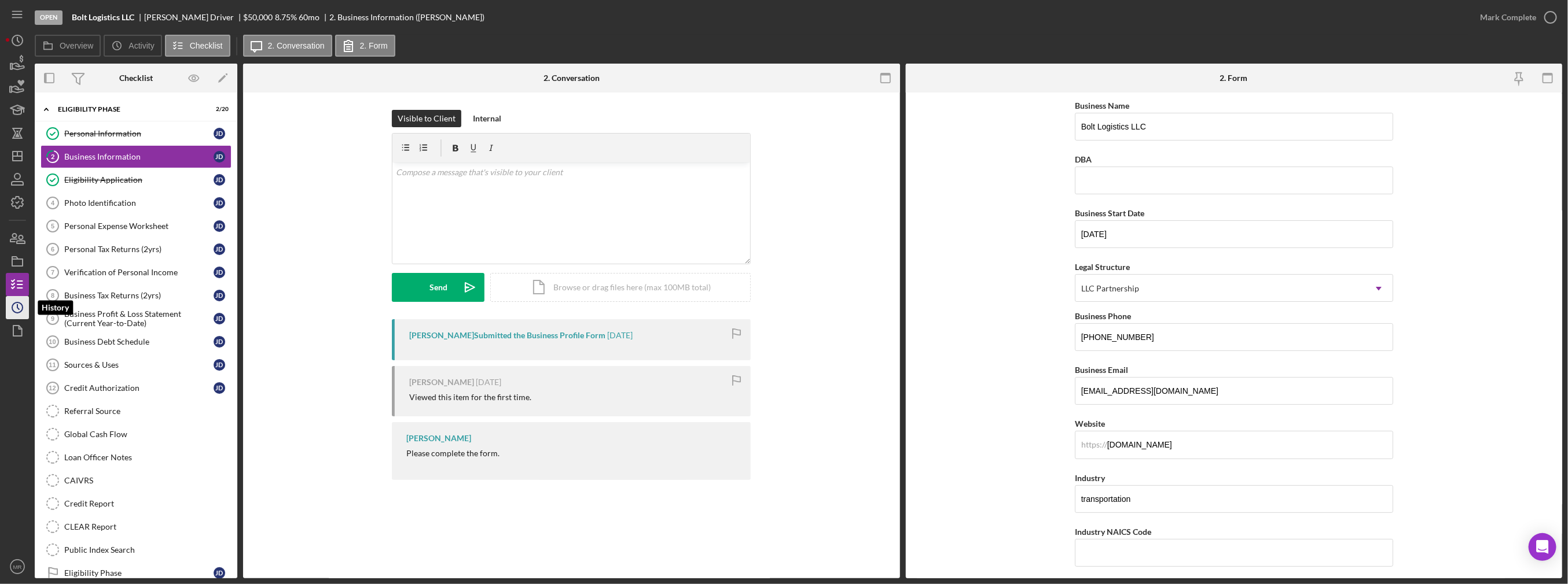
click at [16, 305] on icon "Icon/History" at bounding box center [17, 308] width 29 height 29
